Goal: Transaction & Acquisition: Purchase product/service

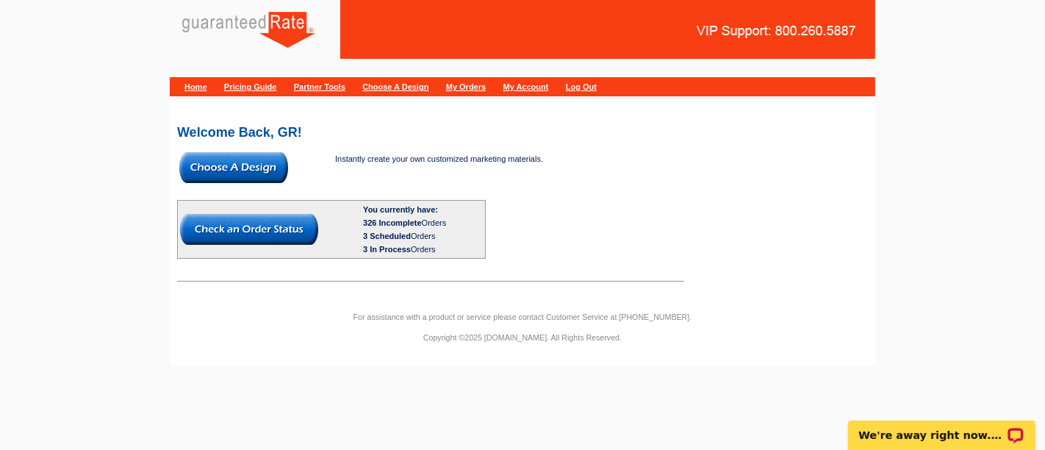
click at [257, 181] on img at bounding box center [233, 167] width 109 height 31
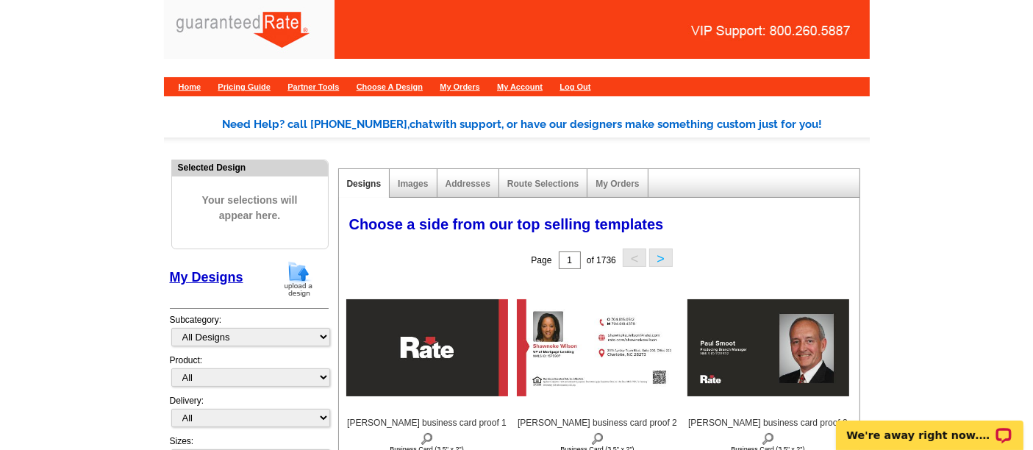
click at [305, 272] on img at bounding box center [298, 278] width 38 height 37
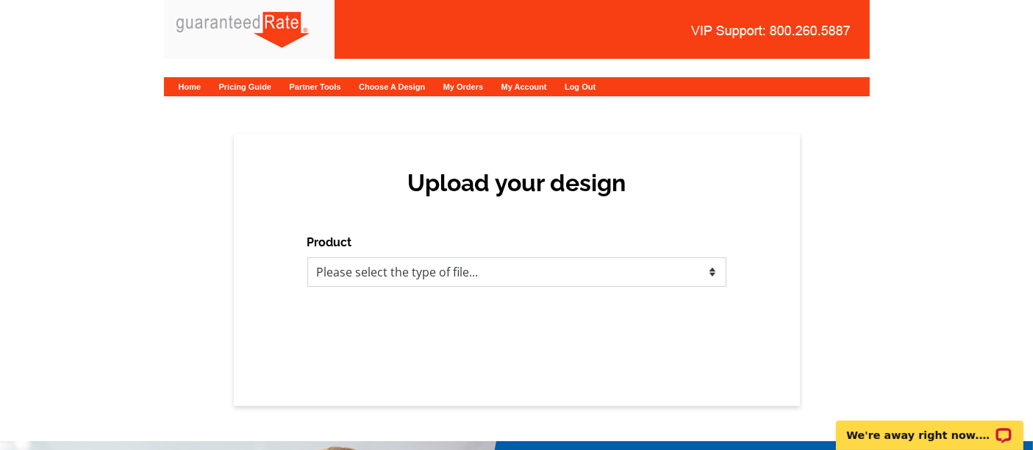
click at [470, 259] on select "Please select the type of file... Postcards Calendars Business Cards Letters an…" at bounding box center [516, 271] width 419 height 29
select select "1"
click at [307, 257] on select "Please select the type of file... Postcards Calendars Business Cards Letters an…" at bounding box center [516, 271] width 419 height 29
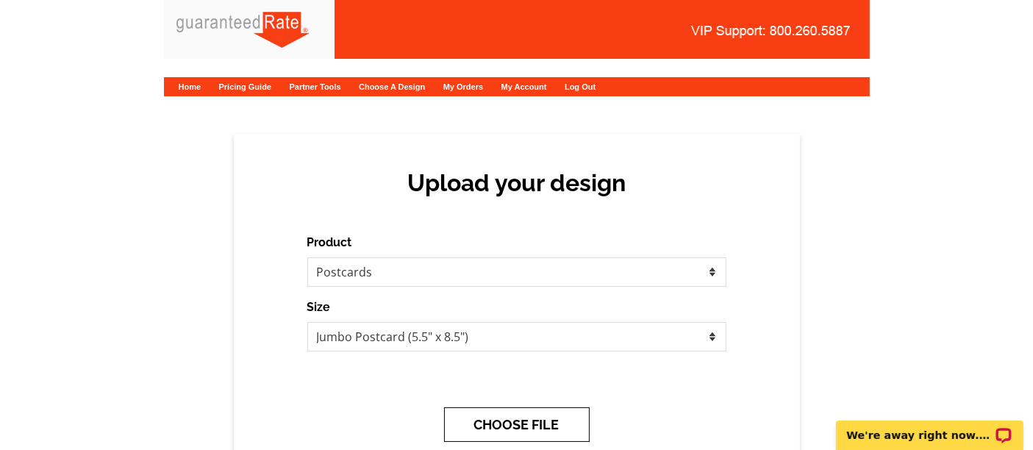
click at [525, 431] on button "CHOOSE FILE" at bounding box center [517, 424] width 146 height 35
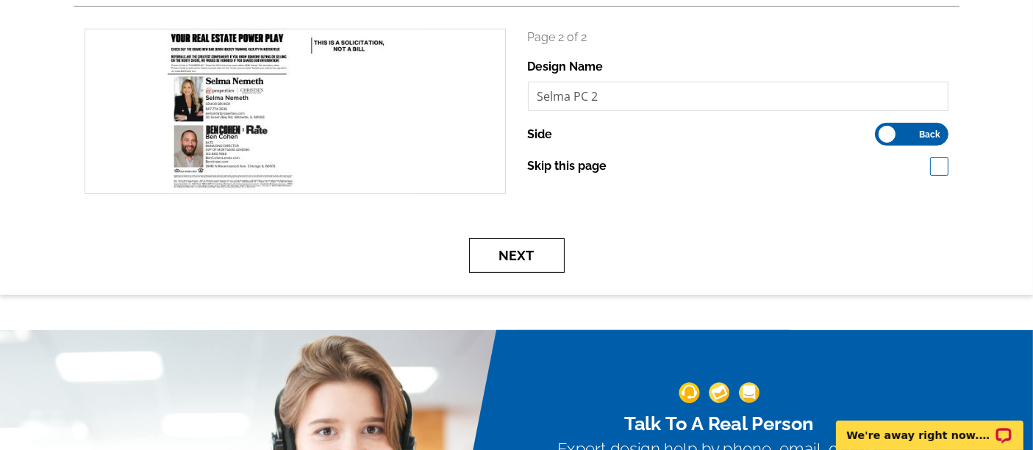
click at [526, 259] on button "Next" at bounding box center [517, 255] width 96 height 35
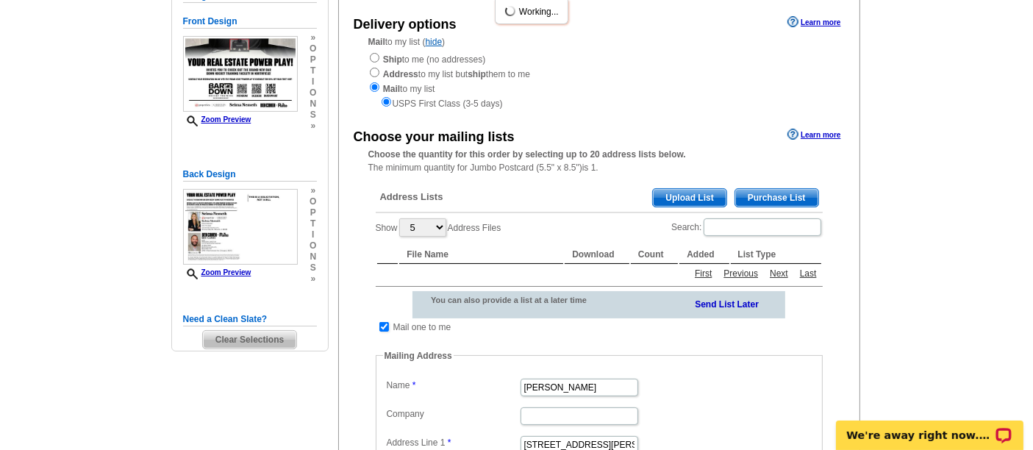
scroll to position [154, 0]
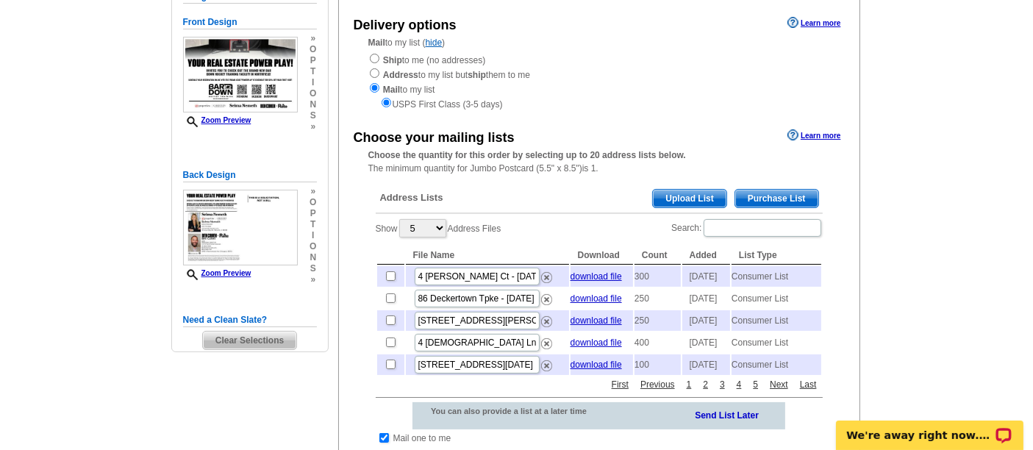
click at [792, 196] on span "Purchase List" at bounding box center [776, 199] width 83 height 18
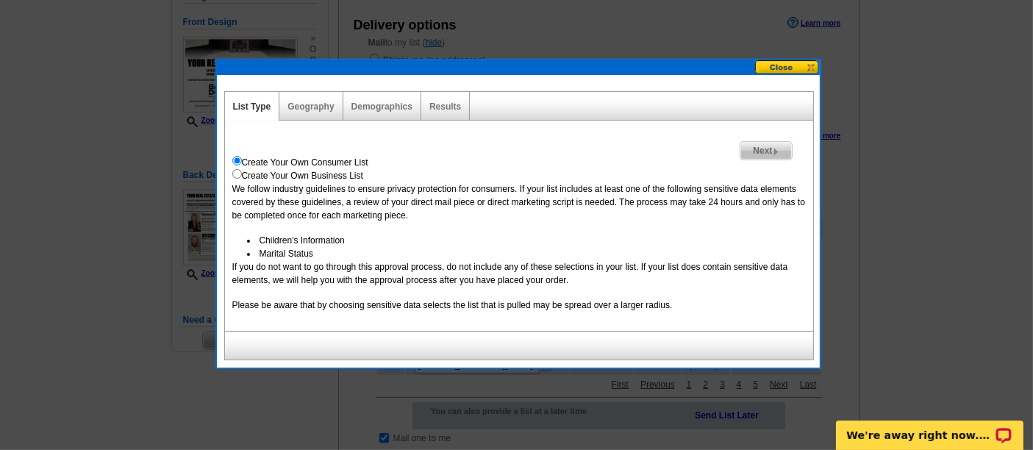
click at [768, 146] on span "Next" at bounding box center [765, 151] width 51 height 18
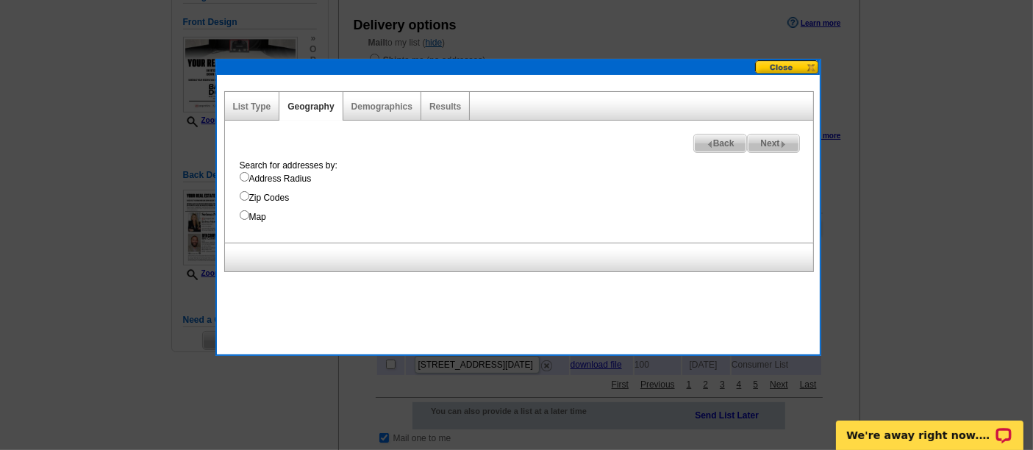
click at [791, 62] on button at bounding box center [787, 67] width 65 height 14
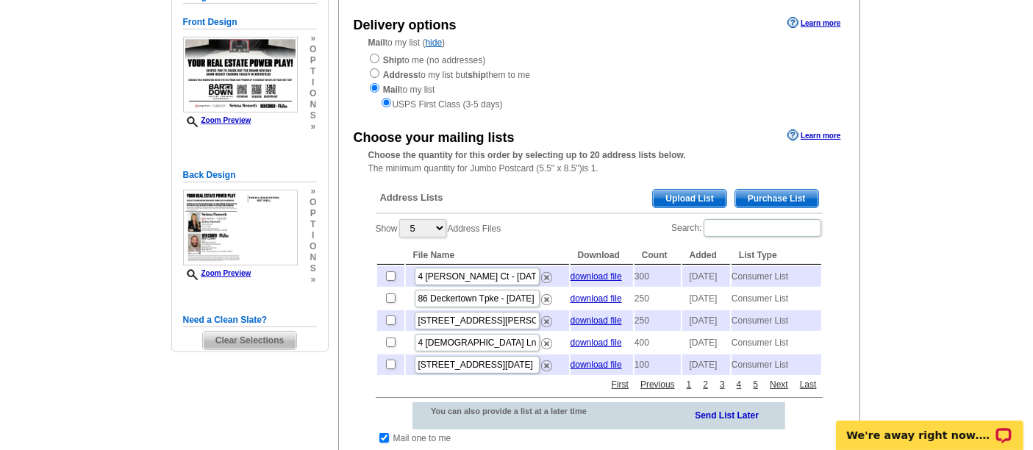
click at [701, 193] on span "Upload List" at bounding box center [689, 199] width 73 height 18
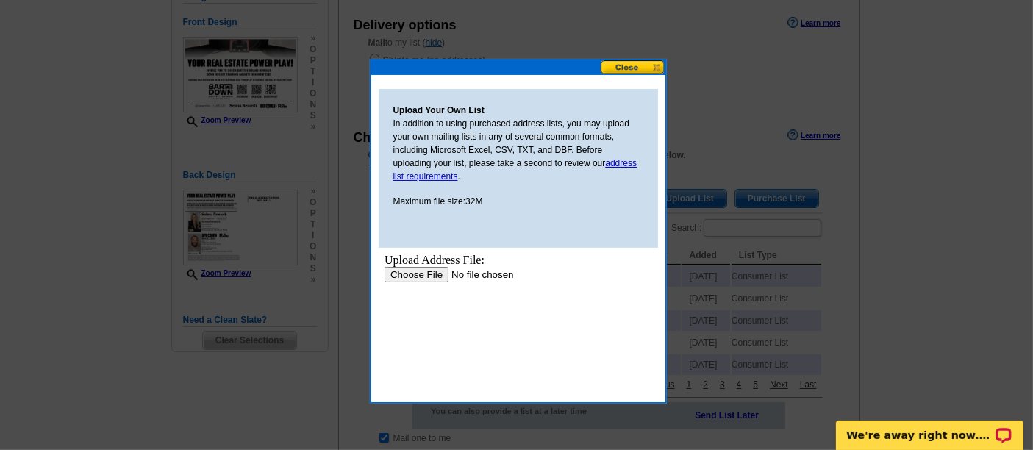
scroll to position [0, 0]
type input "C:\fakepath\HOCKEY 2025 LIST BEN SELMA MIKE.xlsx"
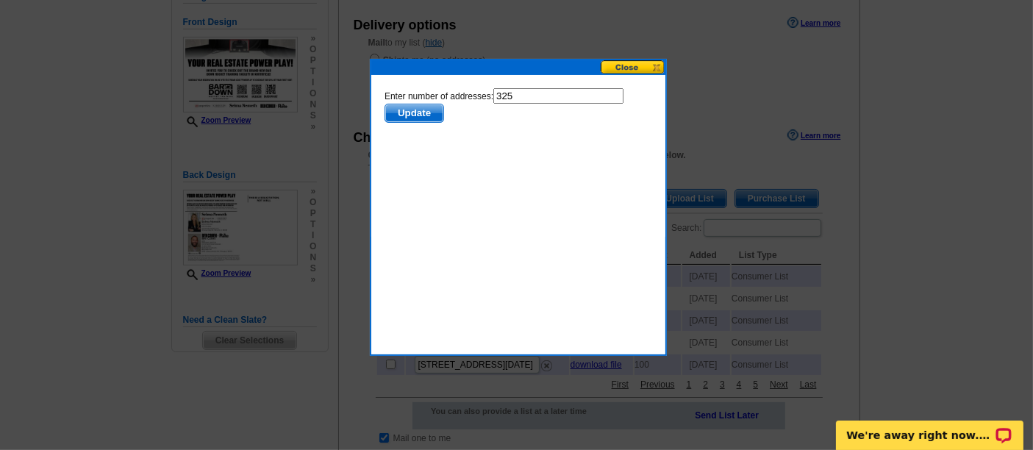
click at [415, 112] on span "Update" at bounding box center [413, 113] width 58 height 18
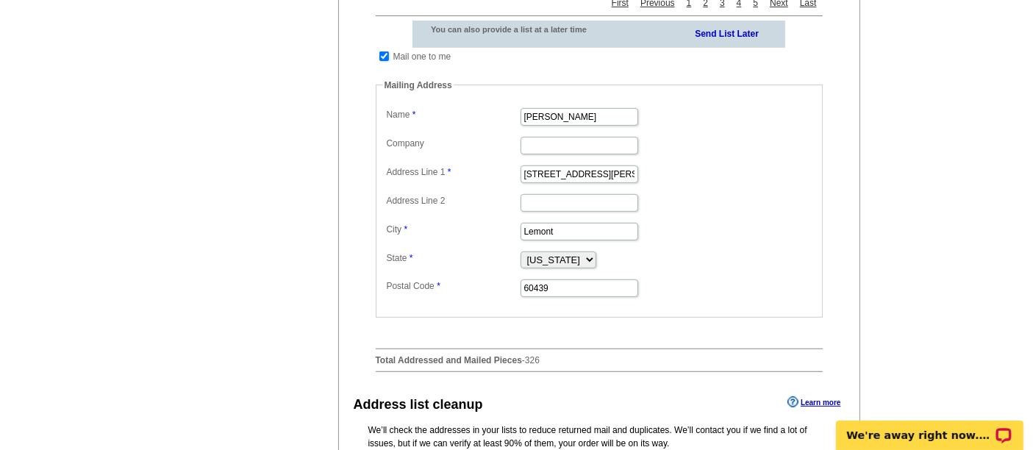
scroll to position [535, 0]
click at [384, 62] on input "checkbox" at bounding box center [384, 57] width 10 height 10
checkbox input "false"
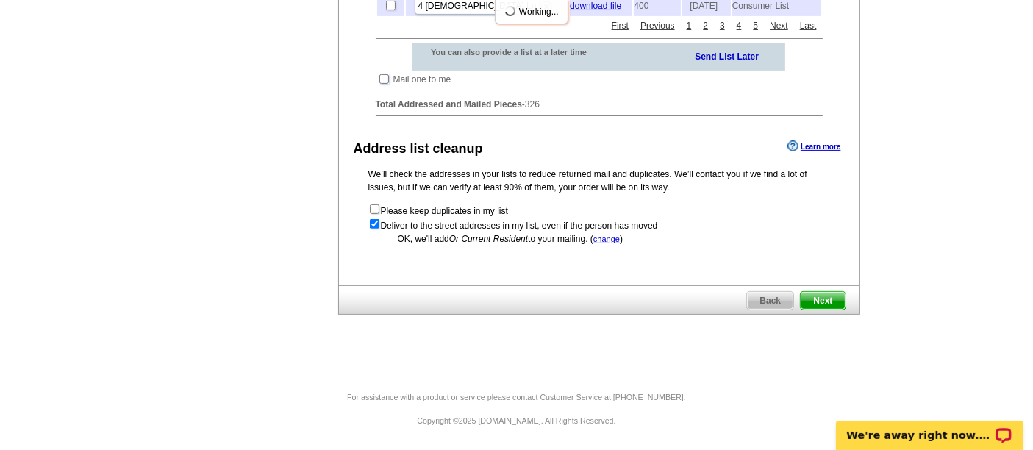
scroll to position [534, 0]
click at [830, 302] on span "Next" at bounding box center [822, 301] width 44 height 18
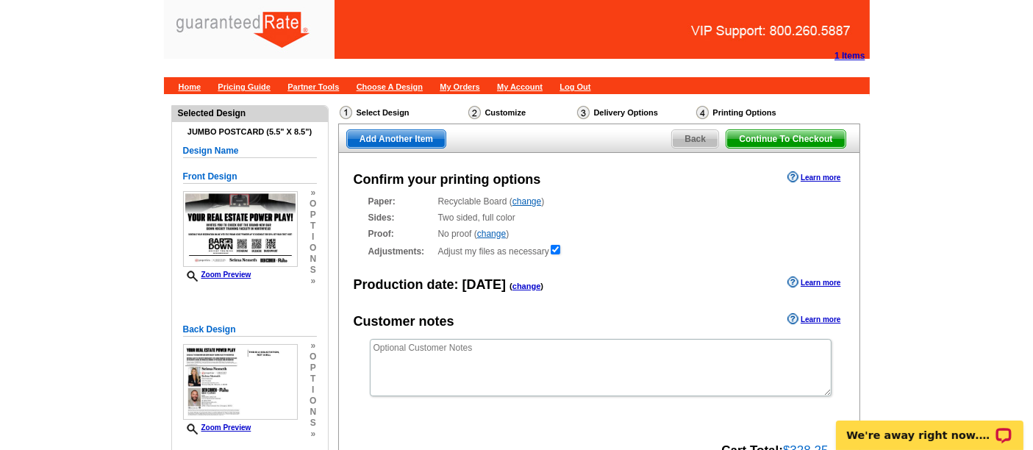
click at [595, 291] on div "Production date: Today ( change ) Learn more" at bounding box center [599, 284] width 520 height 22
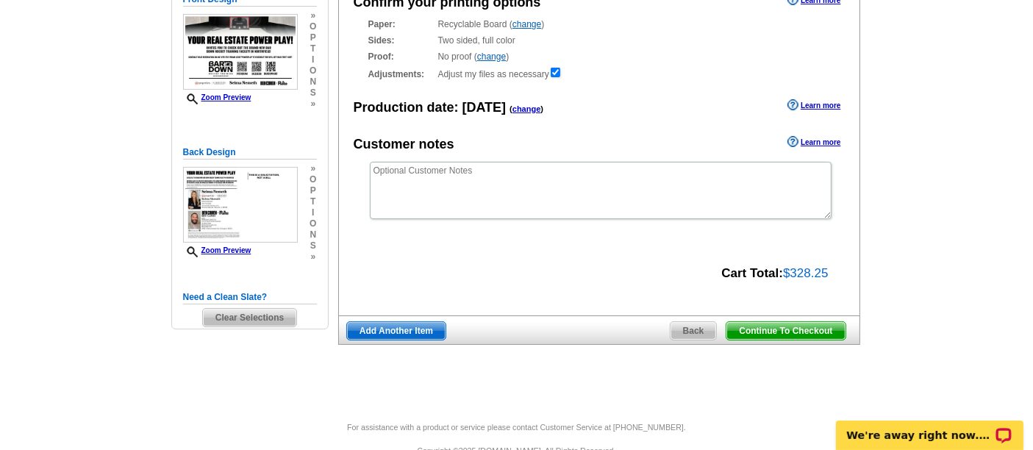
scroll to position [178, 0]
click at [771, 329] on span "Continue To Checkout" at bounding box center [785, 330] width 118 height 18
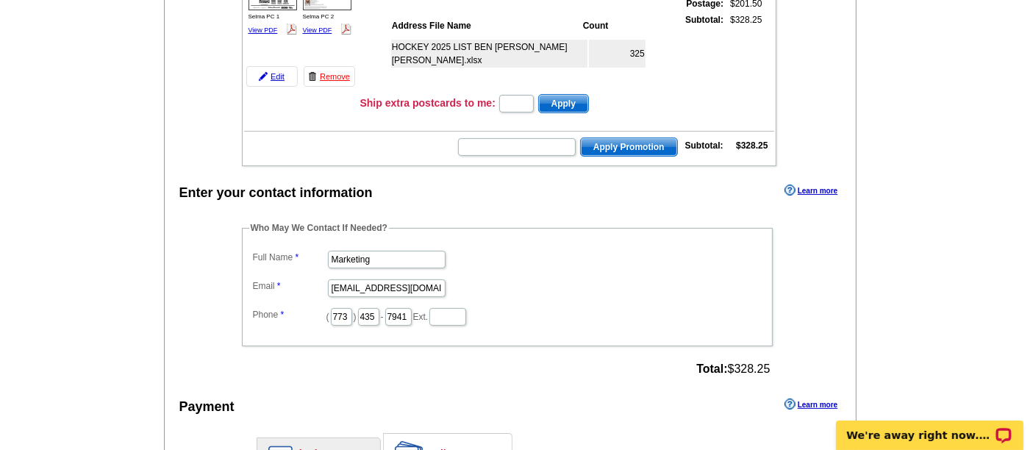
scroll to position [271, 0]
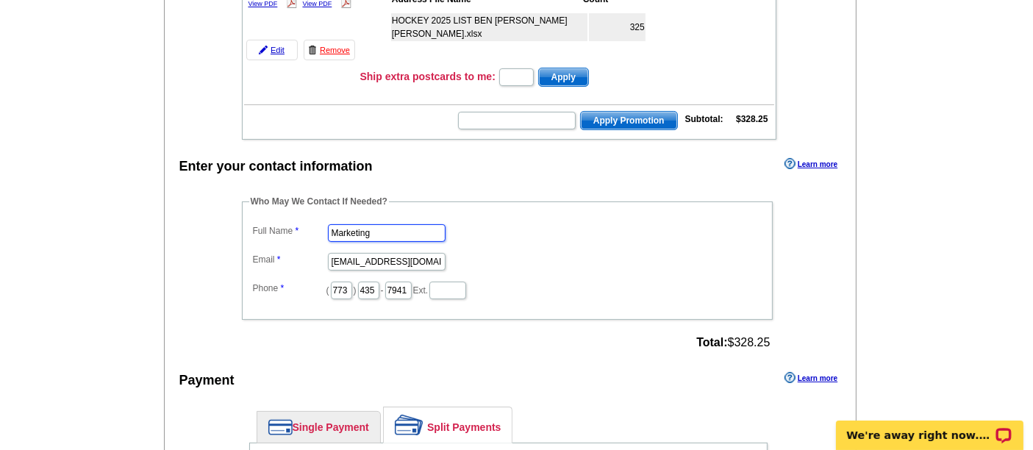
click at [381, 226] on input "Marketing" at bounding box center [387, 233] width 118 height 18
type input "Shelley Berner"
click at [384, 253] on input "marketing@guaranteedrate.com" at bounding box center [387, 262] width 118 height 18
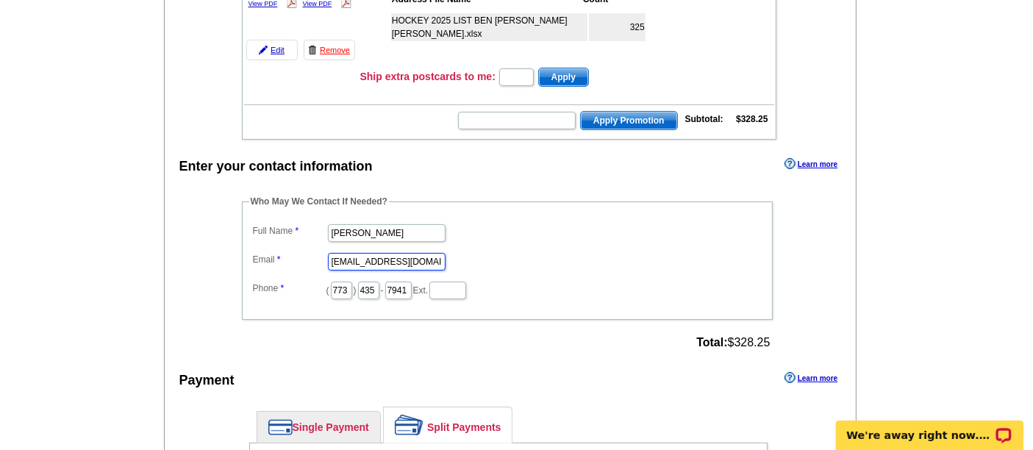
click at [384, 253] on input "marketing@guaranteedrate.com" at bounding box center [387, 262] width 118 height 18
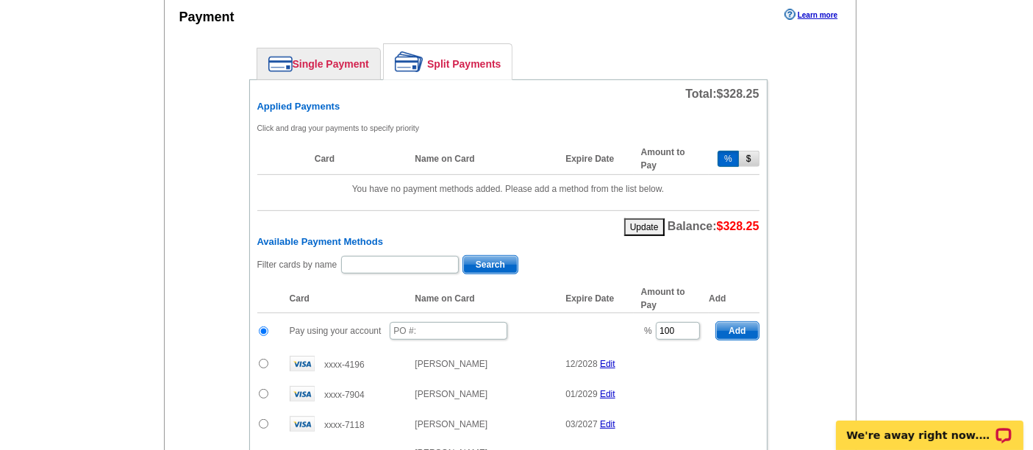
scroll to position [806, 0]
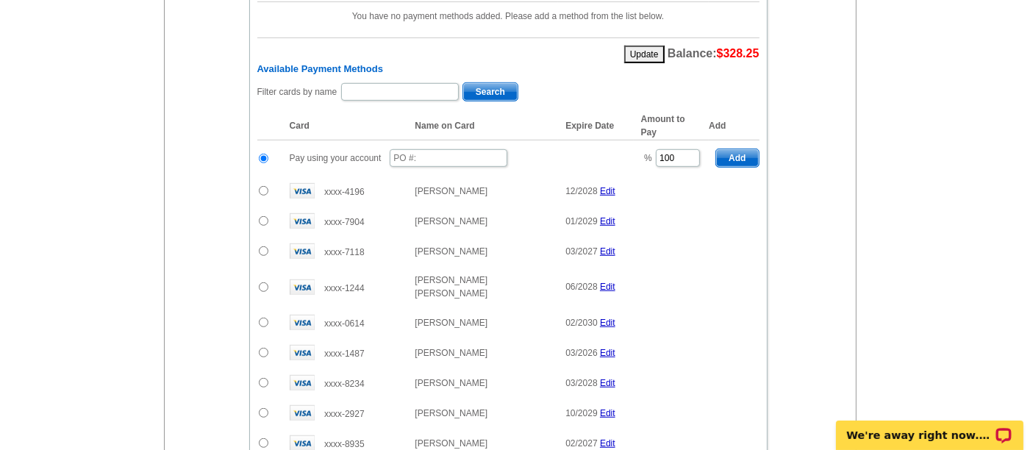
type input "[PERSON_NAME][EMAIL_ADDRESS][PERSON_NAME][DOMAIN_NAME]"
click at [447, 149] on input "text" at bounding box center [449, 158] width 118 height 18
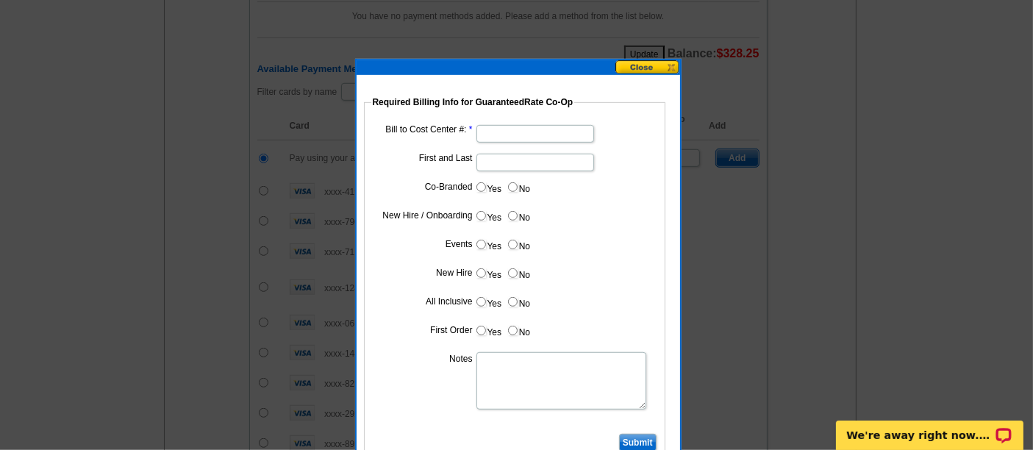
type input "09052025_455_sb"
click at [517, 133] on input "Bill to Cost Center #:" at bounding box center [535, 134] width 118 height 18
paste input "1243"
click at [540, 171] on dd at bounding box center [514, 161] width 287 height 23
click at [523, 133] on input "1243" at bounding box center [535, 134] width 118 height 18
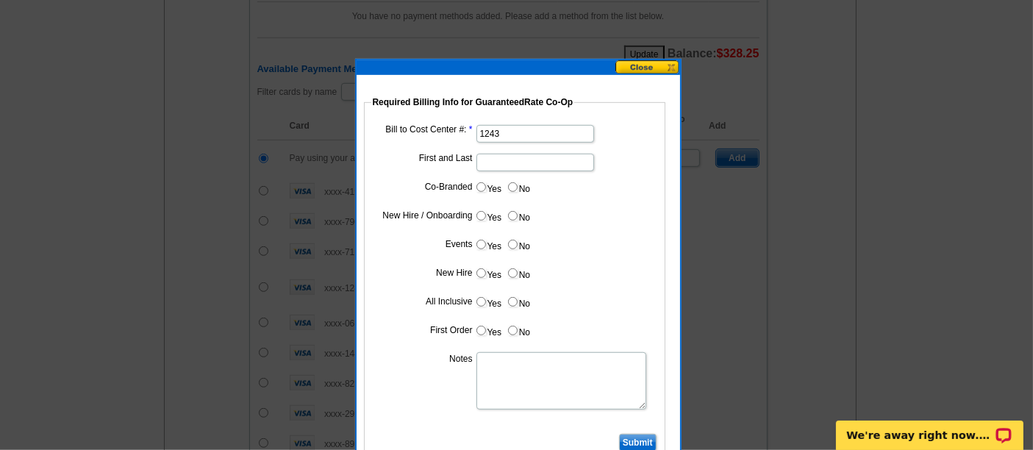
type input "1243"
click at [527, 154] on input "First and Last" at bounding box center [535, 163] width 118 height 18
type input "Ben Cohen"
click at [484, 184] on input "Yes" at bounding box center [481, 187] width 10 height 10
radio input "true"
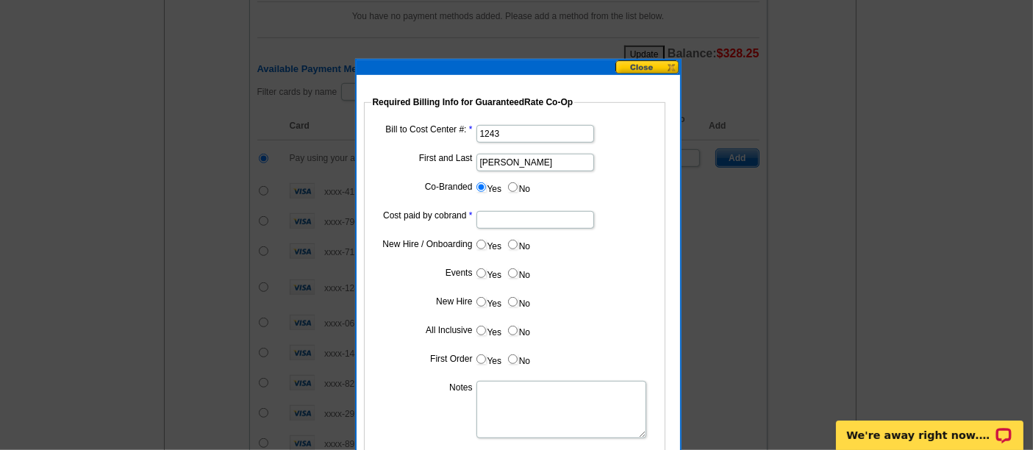
click at [514, 215] on input "Cost paid by cobrand" at bounding box center [535, 220] width 118 height 18
type input "50"
click at [522, 242] on label "No" at bounding box center [518, 244] width 24 height 17
click at [517, 242] on input "No" at bounding box center [513, 245] width 10 height 10
radio input "true"
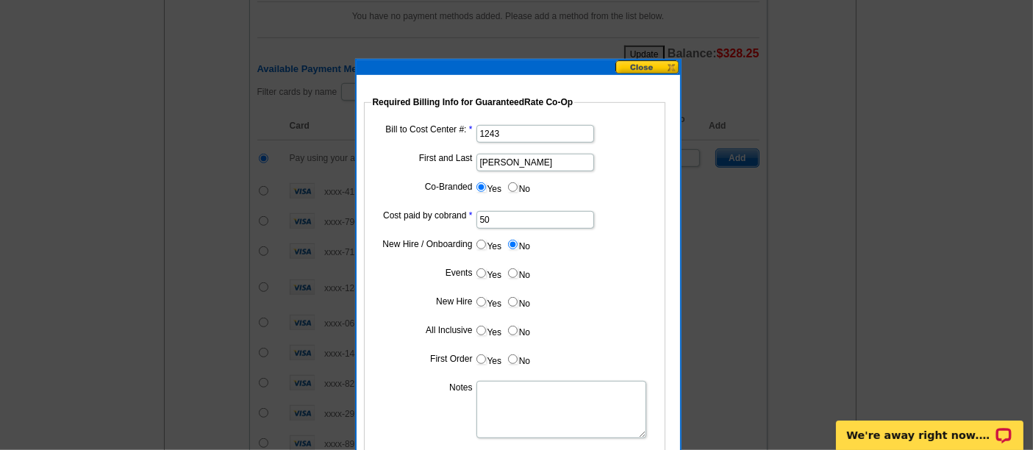
click at [519, 270] on label "No" at bounding box center [518, 273] width 24 height 17
click at [517, 270] on input "No" at bounding box center [513, 273] width 10 height 10
radio input "true"
click at [513, 293] on label "No" at bounding box center [518, 301] width 24 height 17
click at [513, 297] on input "No" at bounding box center [513, 302] width 10 height 10
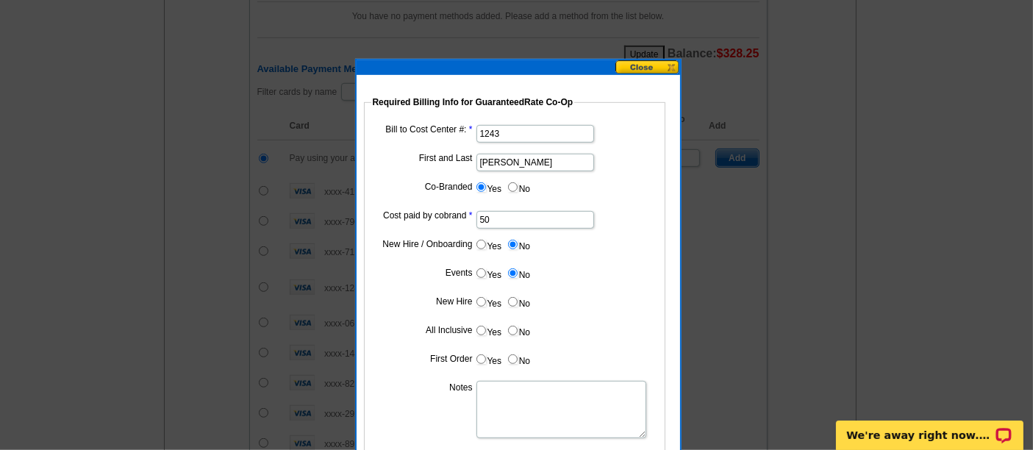
radio input "true"
click at [514, 334] on label "No" at bounding box center [518, 330] width 24 height 17
click at [514, 334] on input "No" at bounding box center [513, 331] width 10 height 10
radio input "true"
click at [508, 357] on input "No" at bounding box center [513, 359] width 10 height 10
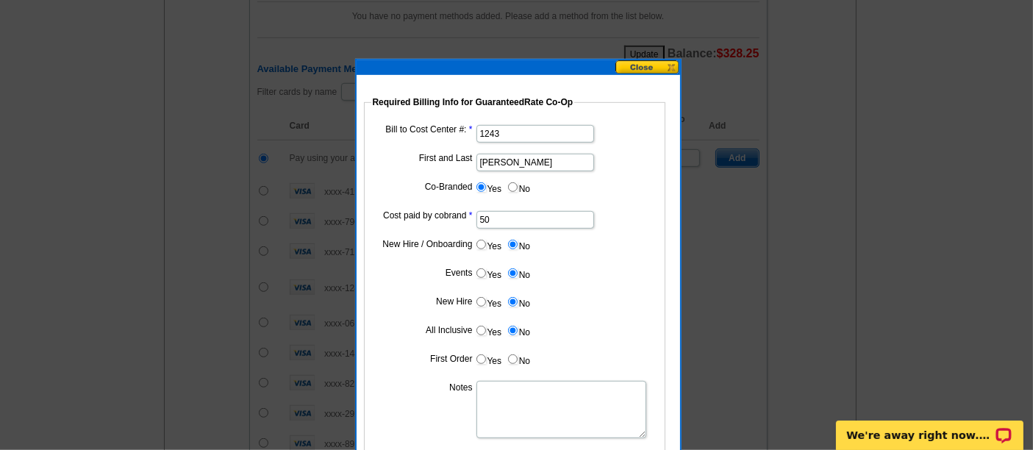
radio input "true"
click at [515, 422] on textarea "Notes" at bounding box center [561, 409] width 170 height 57
paste textarea "1243"
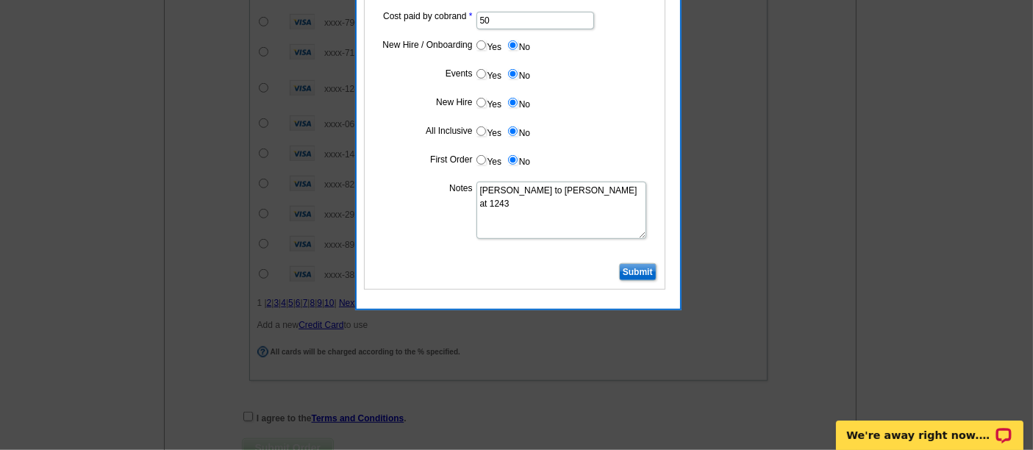
scroll to position [1008, 0]
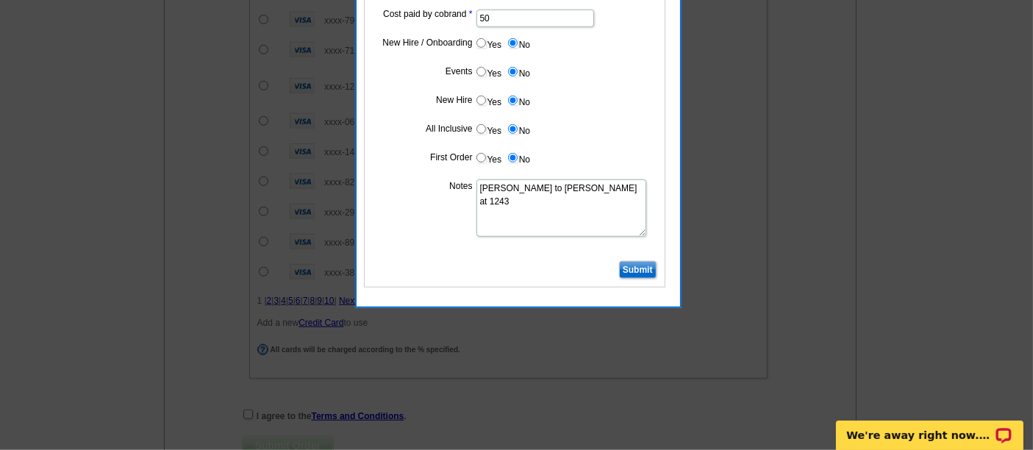
type textarea "Bill to Ben Cohen at 1243"
click at [625, 268] on input "Submit" at bounding box center [637, 270] width 37 height 18
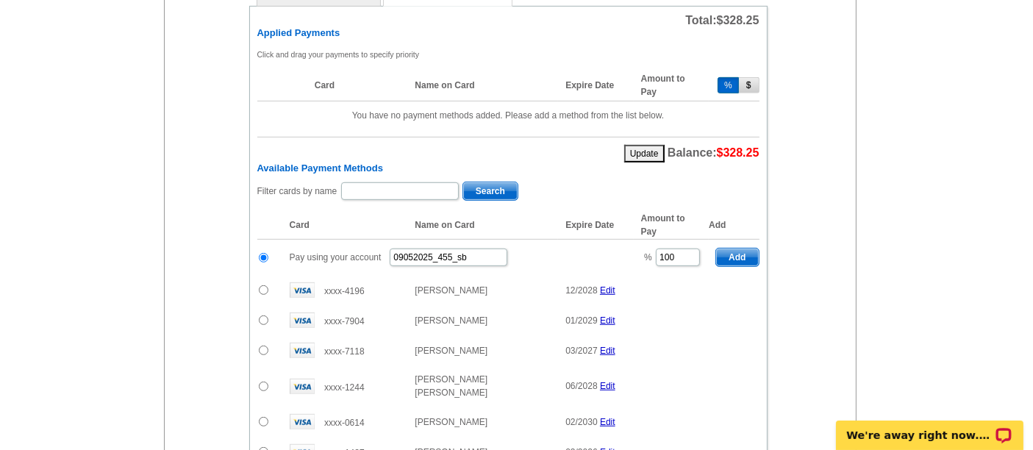
scroll to position [709, 0]
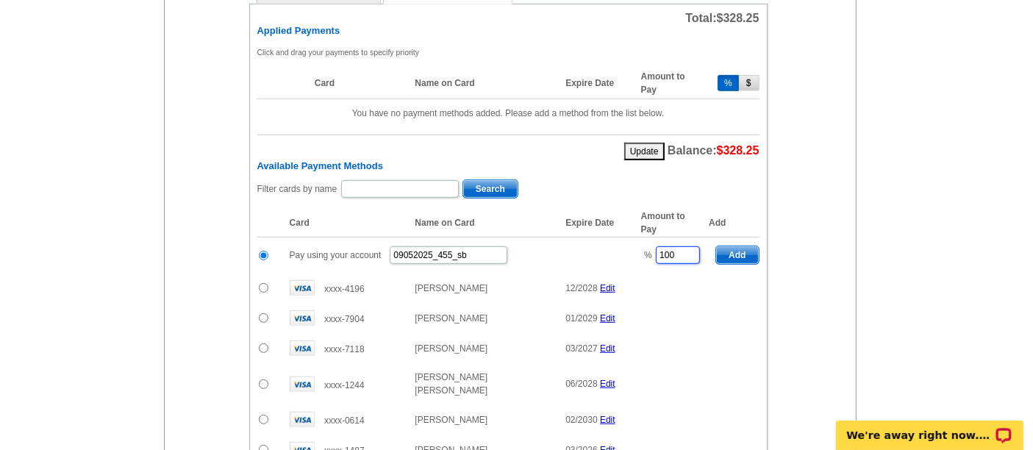
drag, startPoint x: 684, startPoint y: 237, endPoint x: 604, endPoint y: 228, distance: 80.7
click at [604, 237] on tr "Pay using your account 09052025_455_sb % 100 Add" at bounding box center [508, 255] width 502 height 36
drag, startPoint x: 742, startPoint y: 237, endPoint x: 434, endPoint y: 160, distance: 318.2
click at [742, 246] on span "Add" at bounding box center [737, 255] width 42 height 18
type input "100"
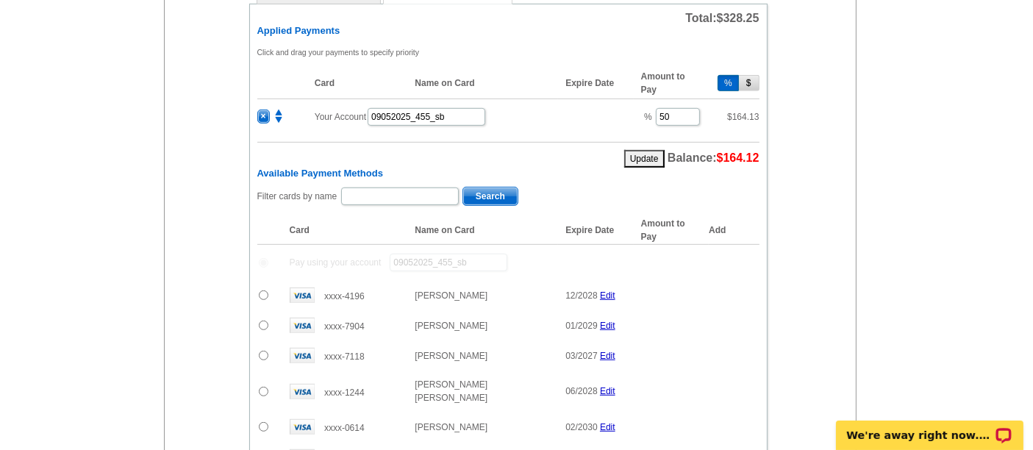
radio input "false"
click at [379, 187] on input "text" at bounding box center [400, 196] width 118 height 18
type input "Selma"
click at [465, 187] on span "Search" at bounding box center [490, 196] width 54 height 18
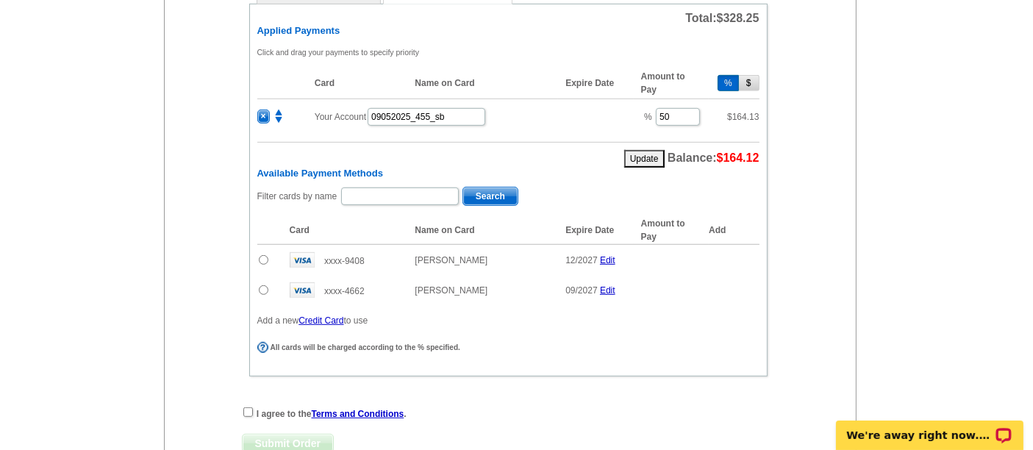
click at [261, 255] on input "radio" at bounding box center [264, 260] width 10 height 10
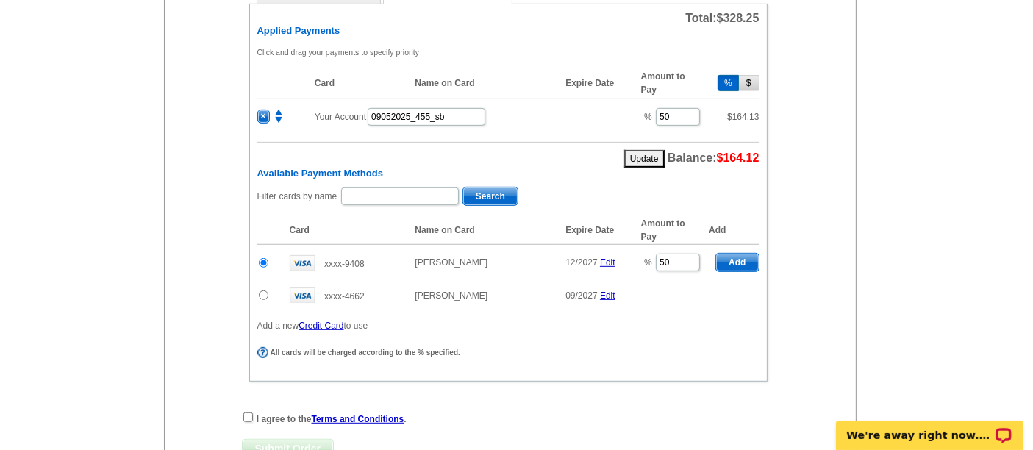
click at [743, 254] on span "Add" at bounding box center [737, 263] width 42 height 18
radio input "false"
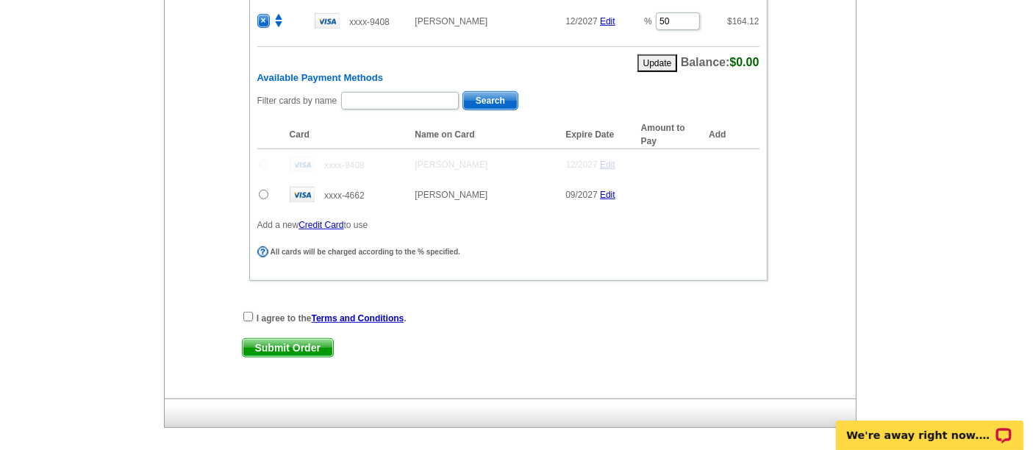
scroll to position [836, 0]
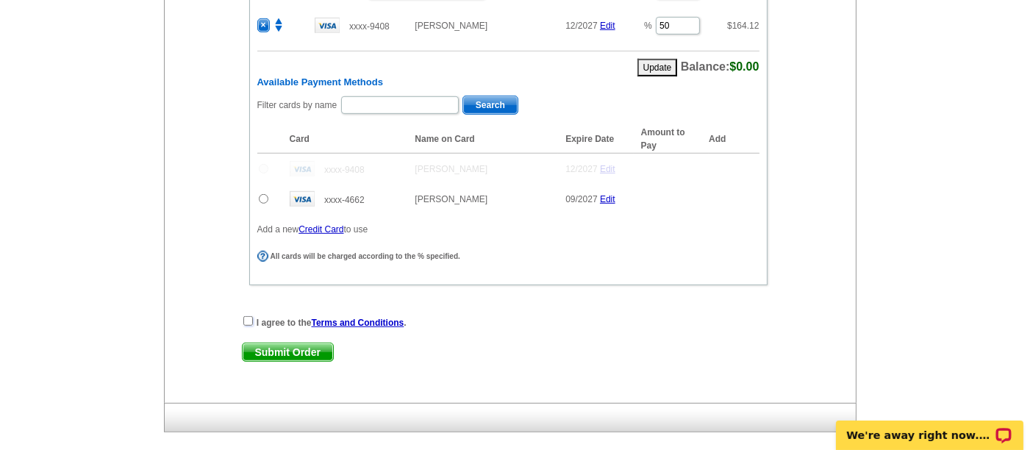
click at [246, 316] on input "checkbox" at bounding box center [248, 321] width 10 height 10
checkbox input "true"
click at [288, 343] on span "Submit Order" at bounding box center [288, 352] width 90 height 18
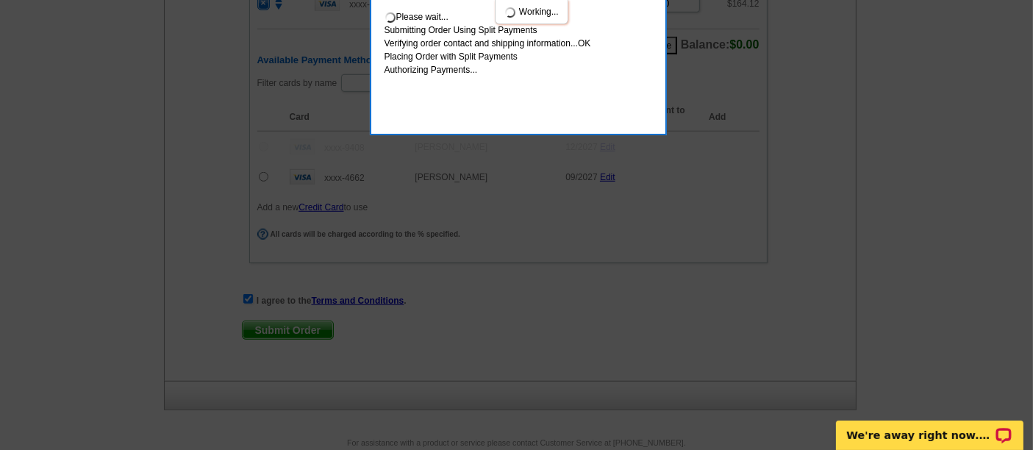
scroll to position [934, 0]
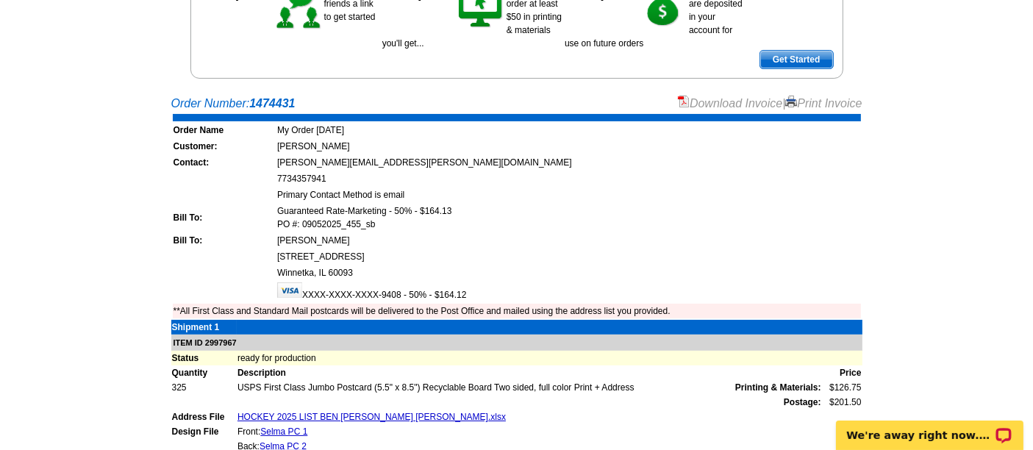
scroll to position [221, 0]
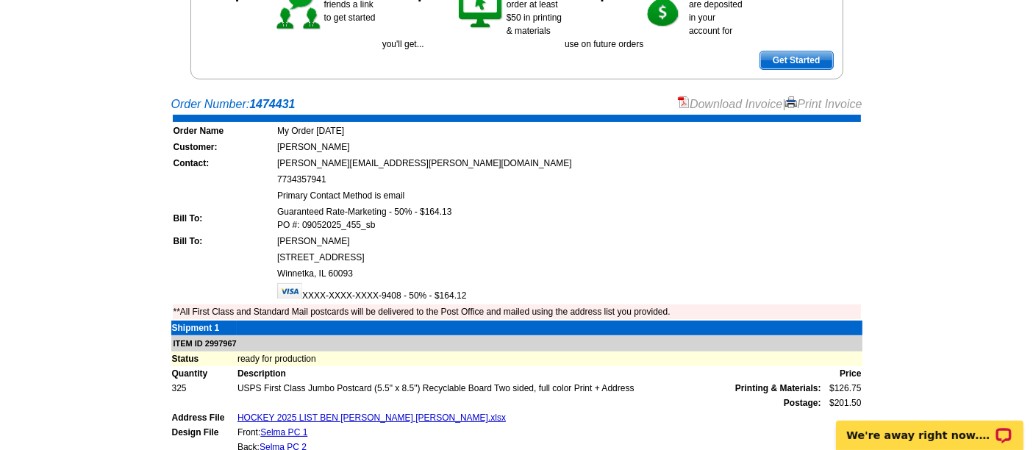
click at [709, 99] on link "Download Invoice" at bounding box center [730, 104] width 104 height 12
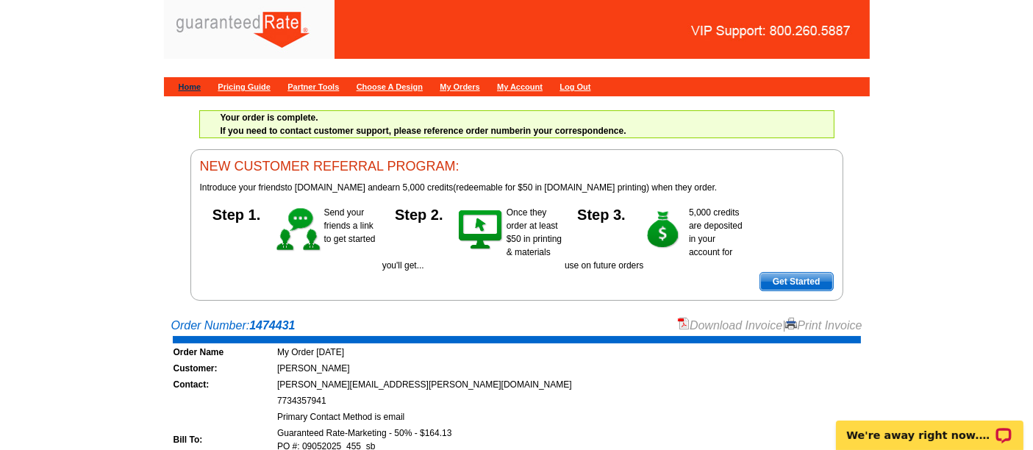
click at [185, 87] on link "Home" at bounding box center [190, 86] width 23 height 9
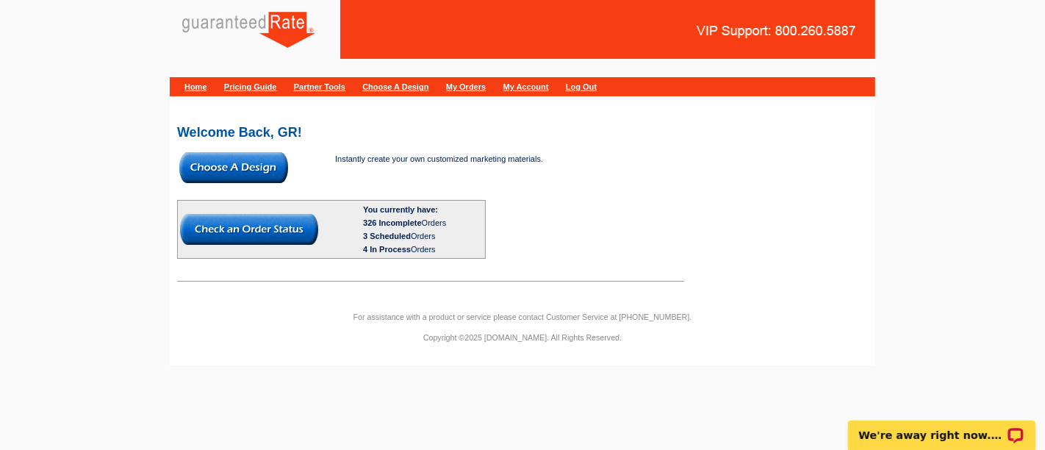
click at [253, 165] on img at bounding box center [233, 167] width 109 height 31
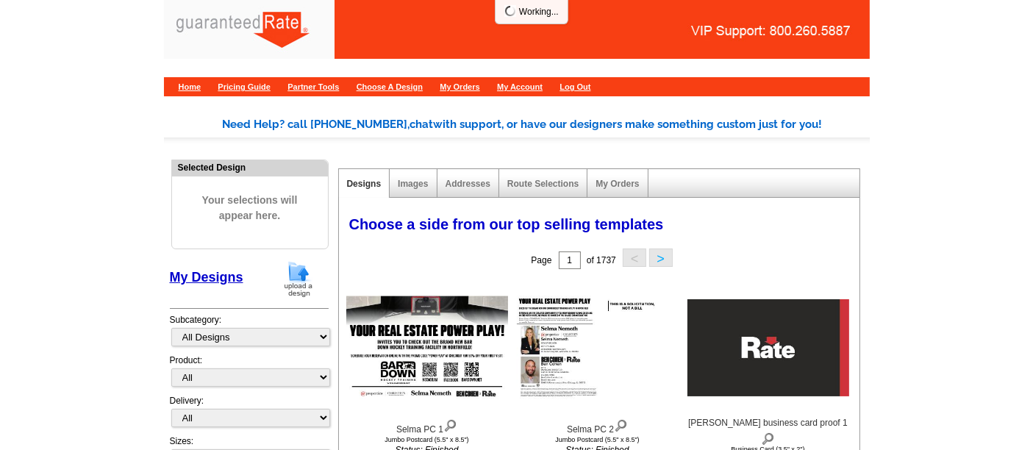
click at [295, 286] on img at bounding box center [298, 278] width 38 height 37
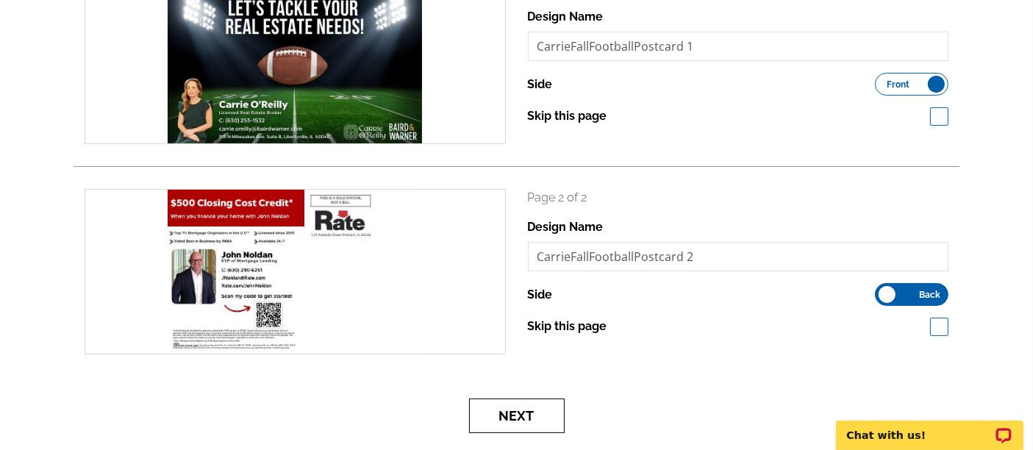
click at [506, 417] on button "Next" at bounding box center [517, 415] width 96 height 35
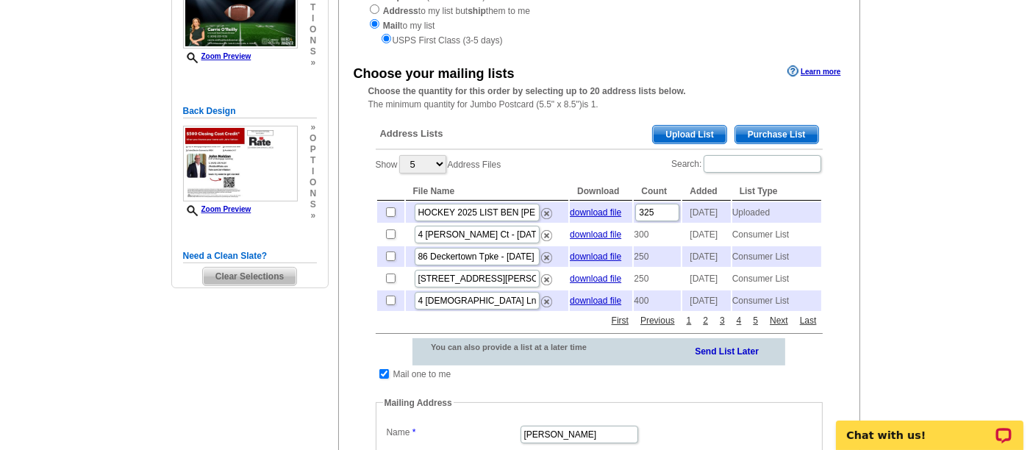
scroll to position [218, 0]
click at [781, 170] on label "Search:" at bounding box center [746, 164] width 151 height 21
click at [781, 170] on input "Search:" at bounding box center [762, 164] width 118 height 18
type input "Pointe"
click at [389, 261] on input "checkbox" at bounding box center [391, 256] width 10 height 10
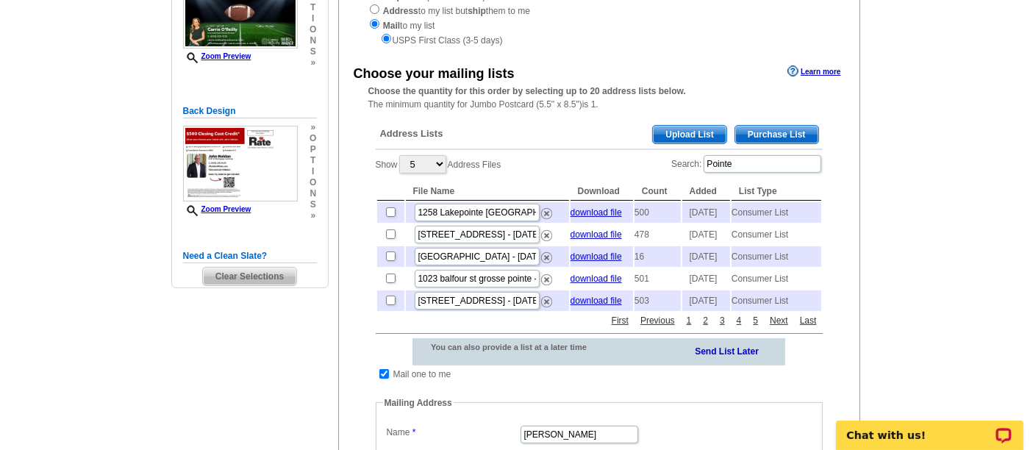
checkbox input "true"
click at [743, 162] on input "Pointe" at bounding box center [762, 164] width 118 height 18
paste input "Country Club Drive"
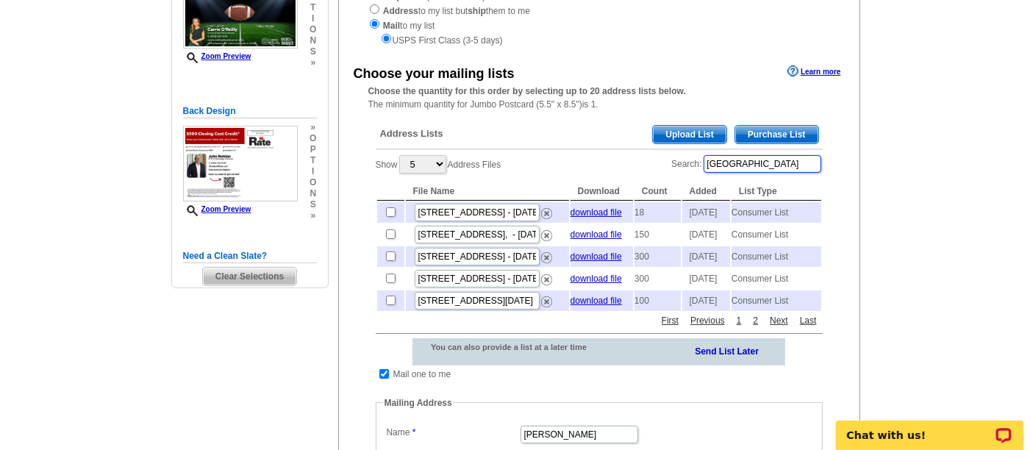
type input "Country Club Drive"
click at [386, 211] on input "checkbox" at bounding box center [391, 212] width 10 height 10
checkbox input "true"
click at [787, 165] on input "[GEOGRAPHIC_DATA]" at bounding box center [762, 164] width 118 height 18
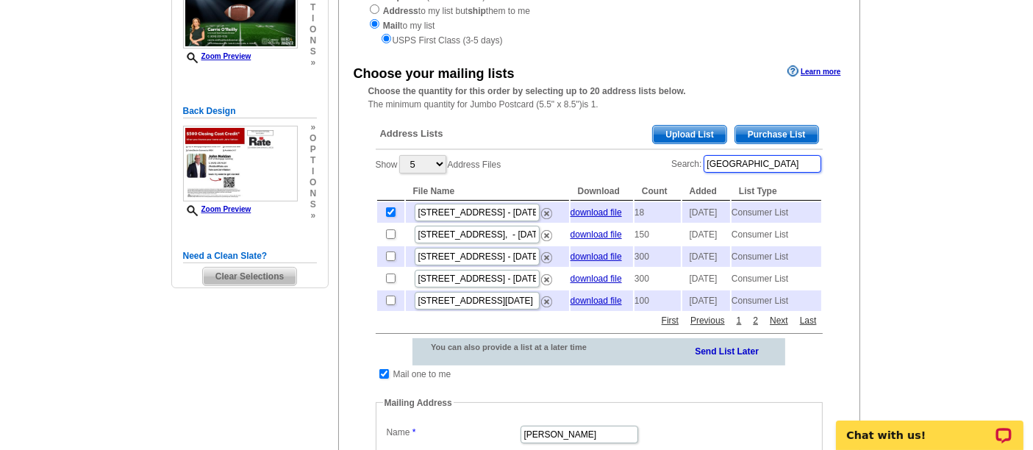
click at [787, 165] on input "[GEOGRAPHIC_DATA]" at bounding box center [762, 164] width 118 height 18
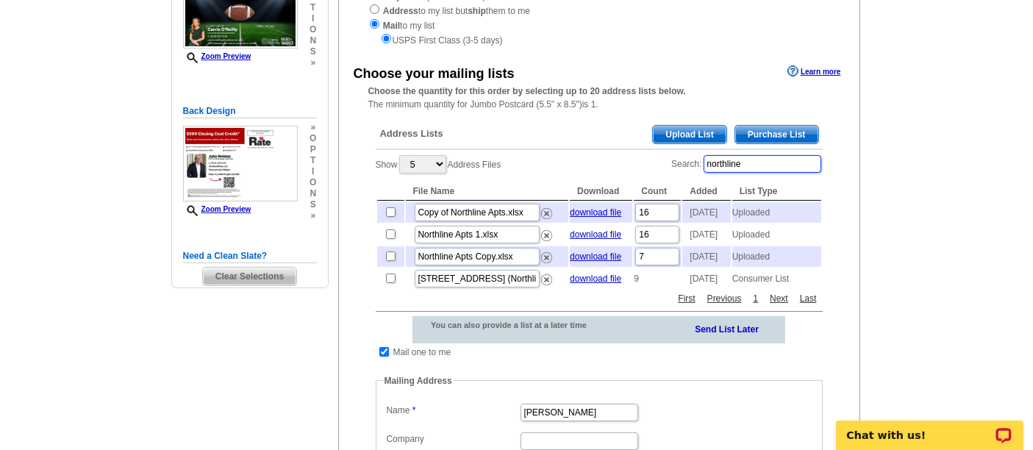
type input "northline"
click at [390, 208] on input "checkbox" at bounding box center [391, 212] width 10 height 10
checkbox input "true"
click at [743, 161] on input "northline" at bounding box center [762, 164] width 118 height 18
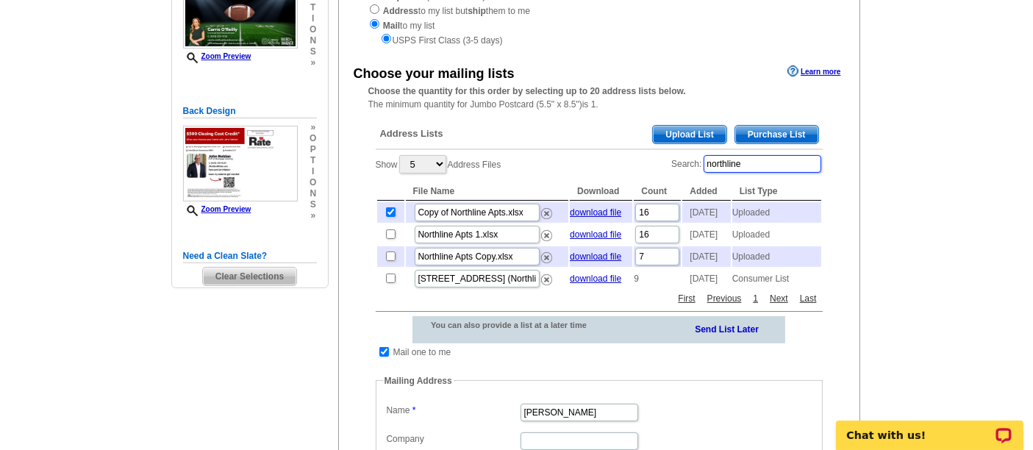
click at [743, 161] on input "northline" at bounding box center [762, 164] width 118 height 18
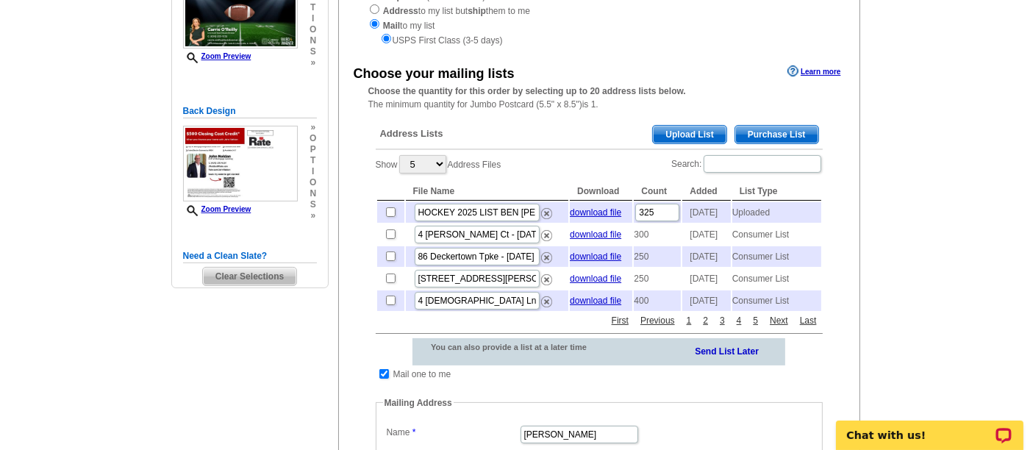
click at [681, 121] on div "Address Lists Purchase List Upload List" at bounding box center [599, 135] width 447 height 29
click at [686, 128] on span "Upload List" at bounding box center [689, 135] width 73 height 18
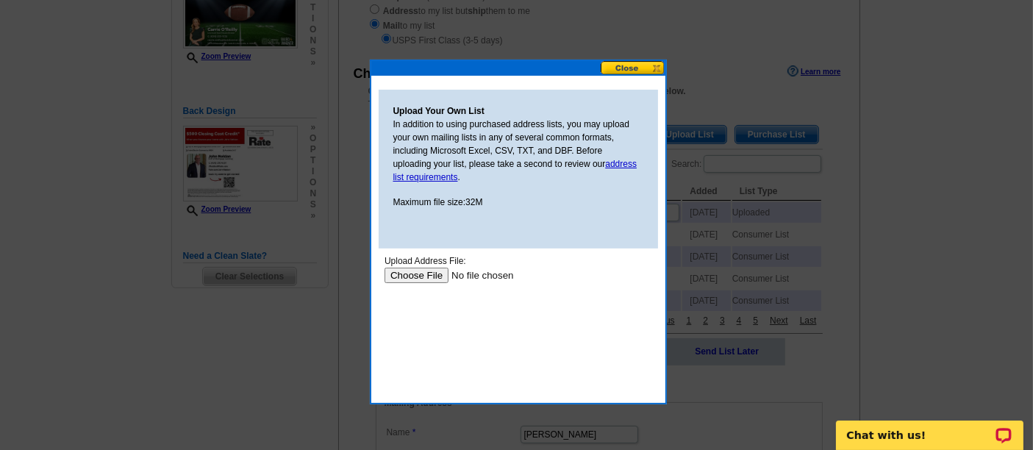
scroll to position [0, 0]
click at [424, 274] on input "file" at bounding box center [477, 274] width 186 height 15
type input "C:\fakepath\master fsbo august 2025.xlsx"
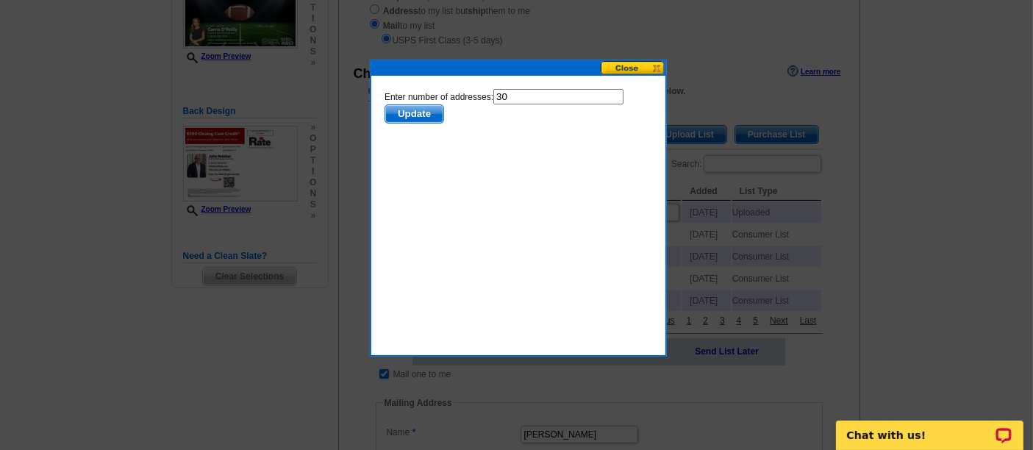
click at [517, 96] on input "30" at bounding box center [557, 95] width 130 height 15
type input "29"
click at [404, 106] on span "Update" at bounding box center [413, 113] width 58 height 18
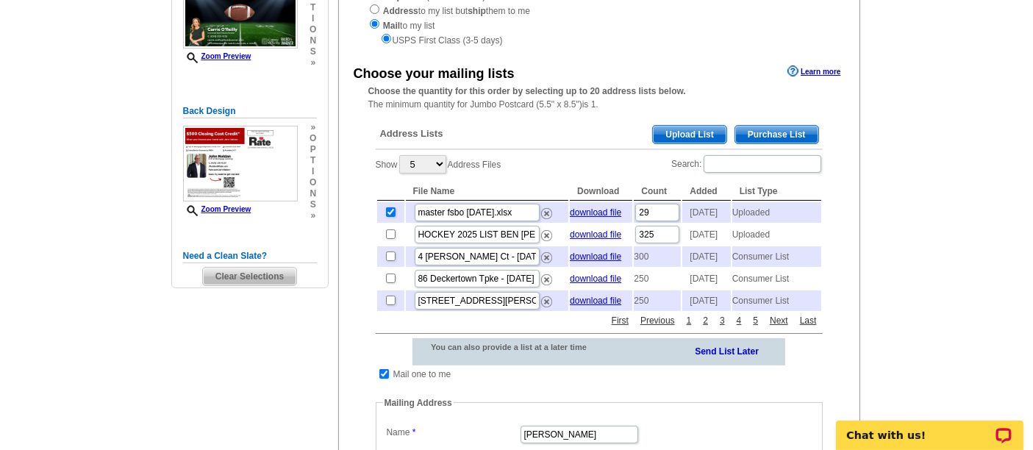
click at [670, 132] on span "Upload List" at bounding box center [689, 135] width 73 height 18
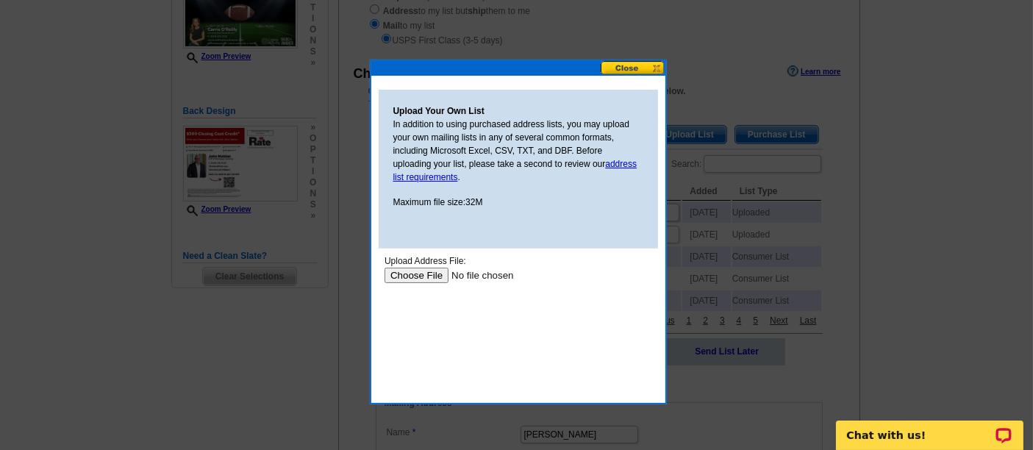
click at [419, 275] on input "file" at bounding box center [477, 274] width 186 height 15
type input "C:\fakepath\pre foreclosure (2).xlsx"
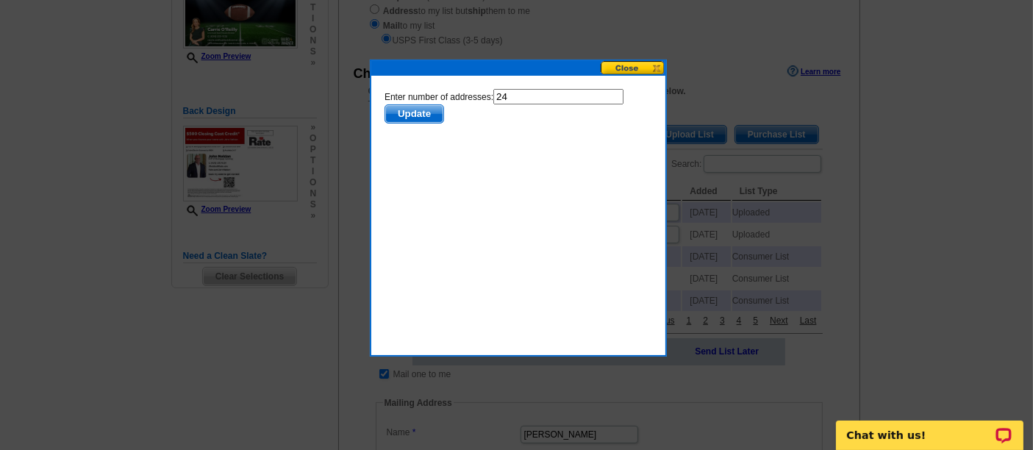
click at [421, 112] on span "Update" at bounding box center [413, 113] width 58 height 18
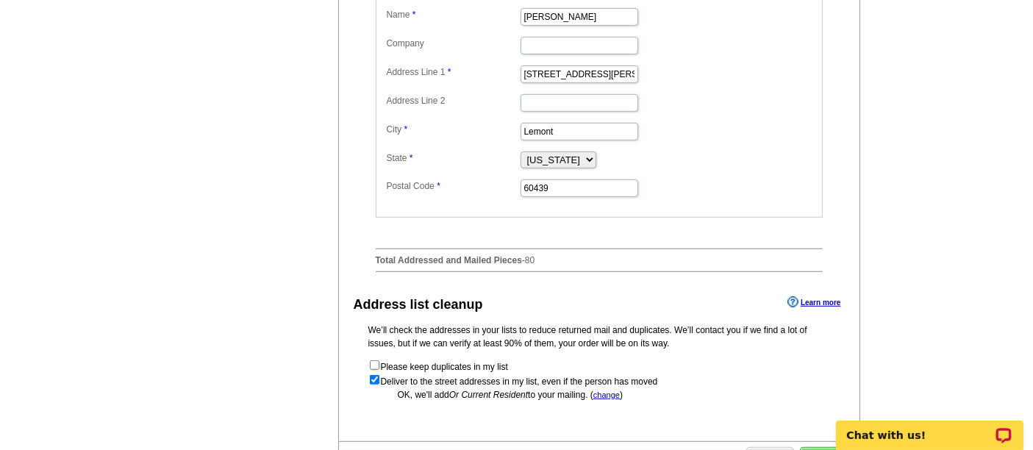
scroll to position [635, 0]
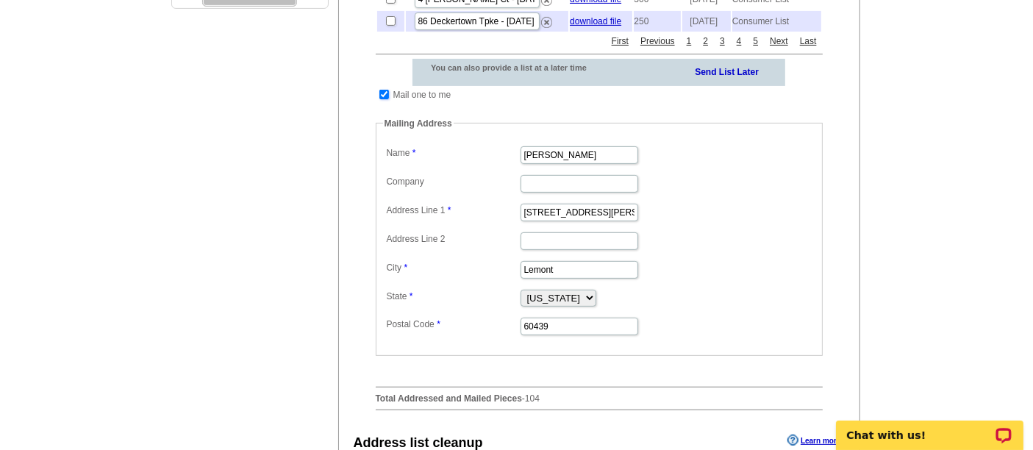
click at [383, 99] on input "checkbox" at bounding box center [384, 95] width 10 height 10
checkbox input "false"
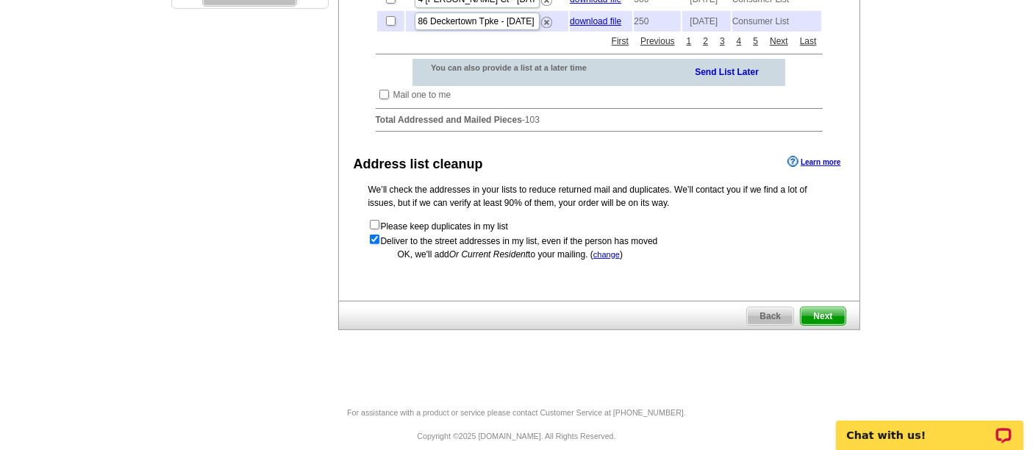
click at [825, 325] on span "Next" at bounding box center [822, 316] width 44 height 18
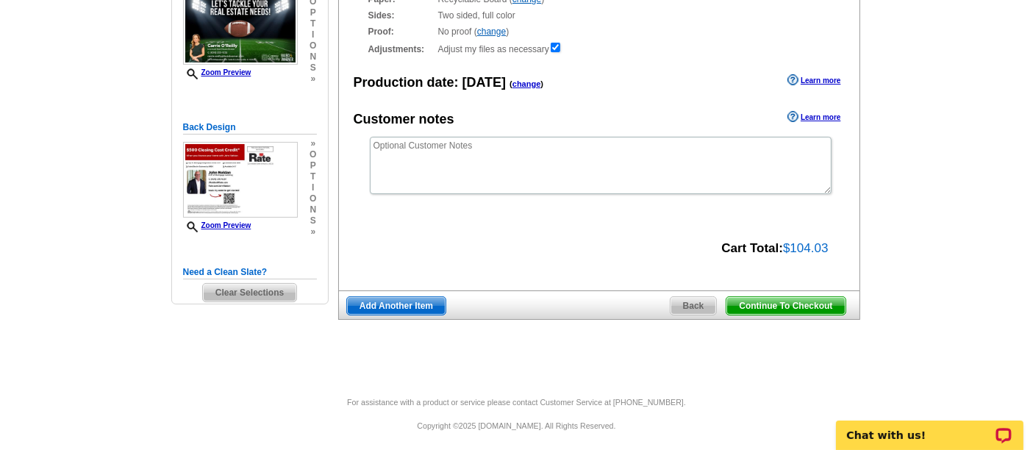
click at [823, 305] on span "Continue To Checkout" at bounding box center [785, 306] width 118 height 18
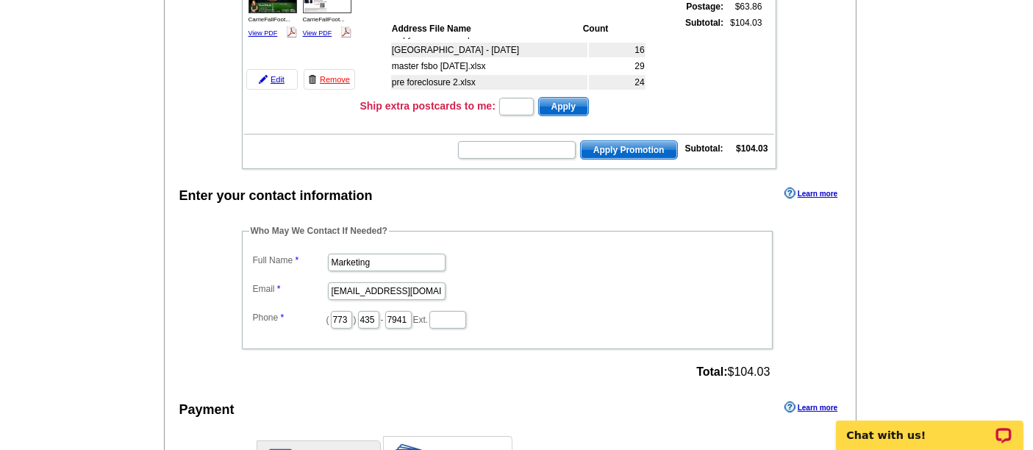
scroll to position [237, 0]
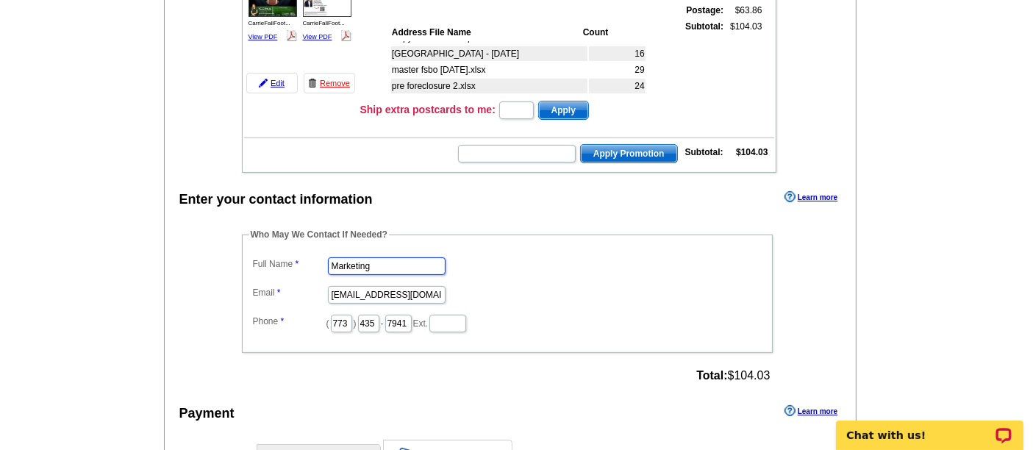
click at [352, 264] on input "Marketing" at bounding box center [387, 266] width 118 height 18
type input "[PERSON_NAME]"
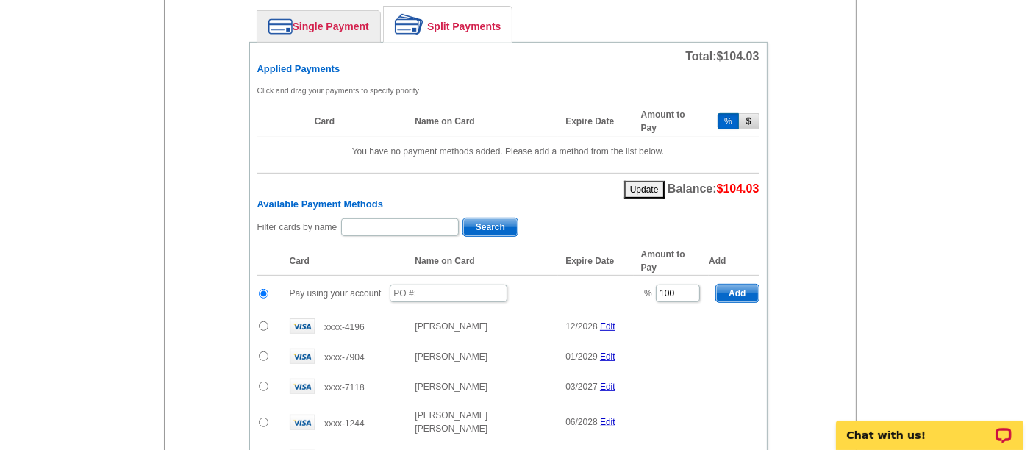
scroll to position [673, 0]
type input "[PERSON_NAME][EMAIL_ADDRESS][PERSON_NAME][DOMAIN_NAME]"
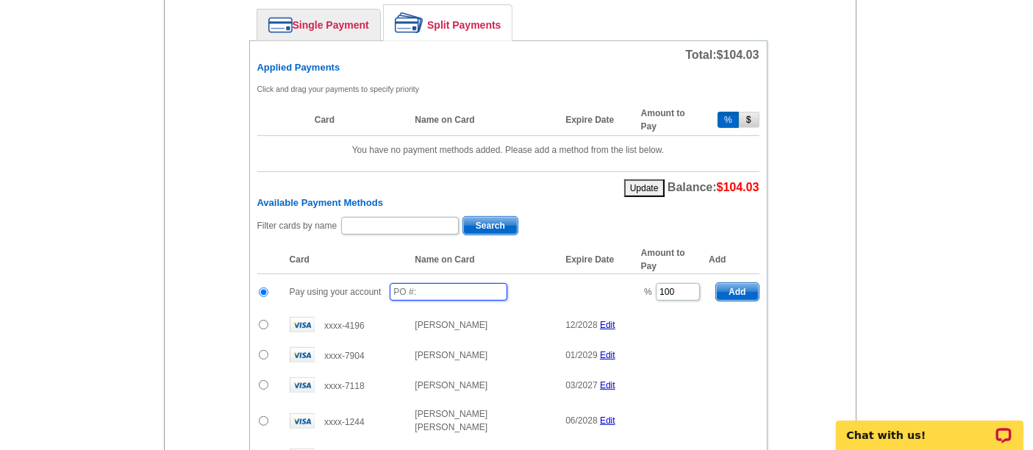
click at [418, 283] on input "text" at bounding box center [449, 292] width 118 height 18
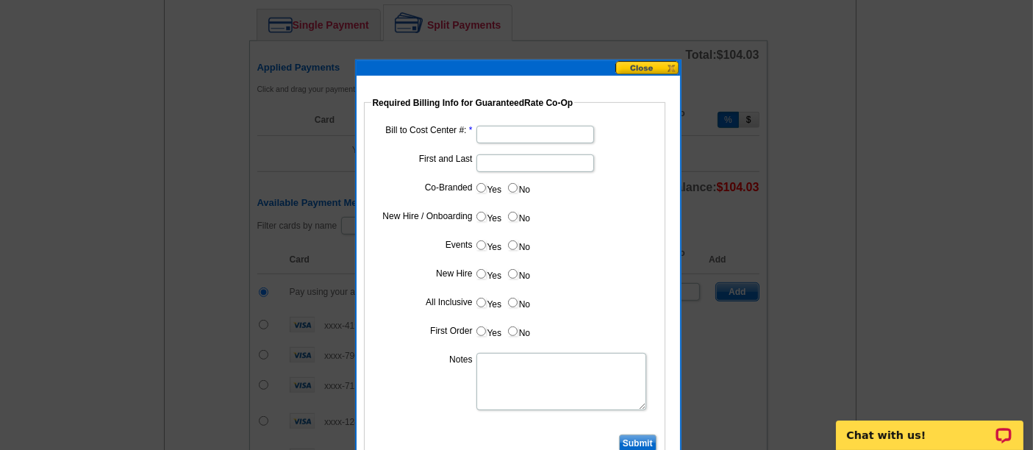
type input "09052025_510_sb"
click at [512, 135] on input "Bill to Cost Center #:" at bounding box center [535, 135] width 118 height 18
paste input "[GEOGRAPHIC_DATA]"
click at [520, 132] on input "[GEOGRAPHIC_DATA]" at bounding box center [535, 135] width 118 height 18
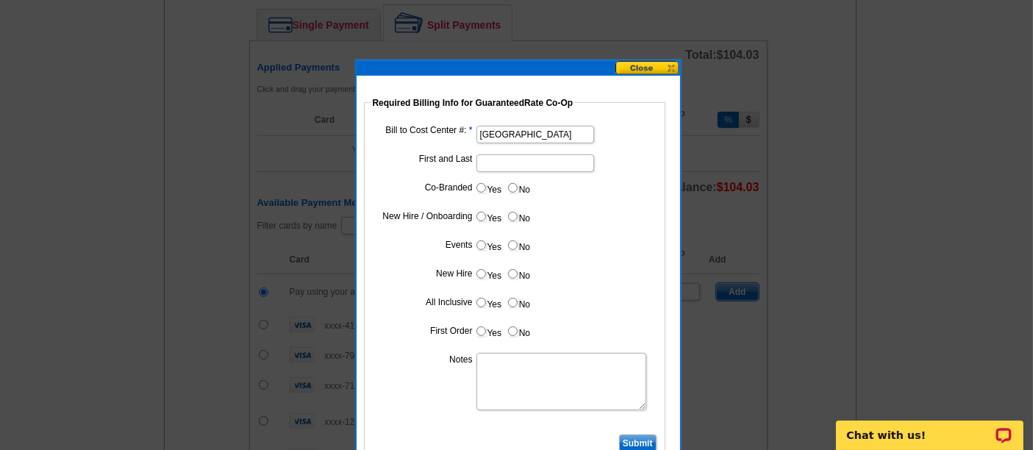
click at [520, 132] on input "[GEOGRAPHIC_DATA]" at bounding box center [535, 135] width 118 height 18
click at [513, 140] on input "[GEOGRAPHIC_DATA]" at bounding box center [535, 135] width 118 height 18
paste input "1367"
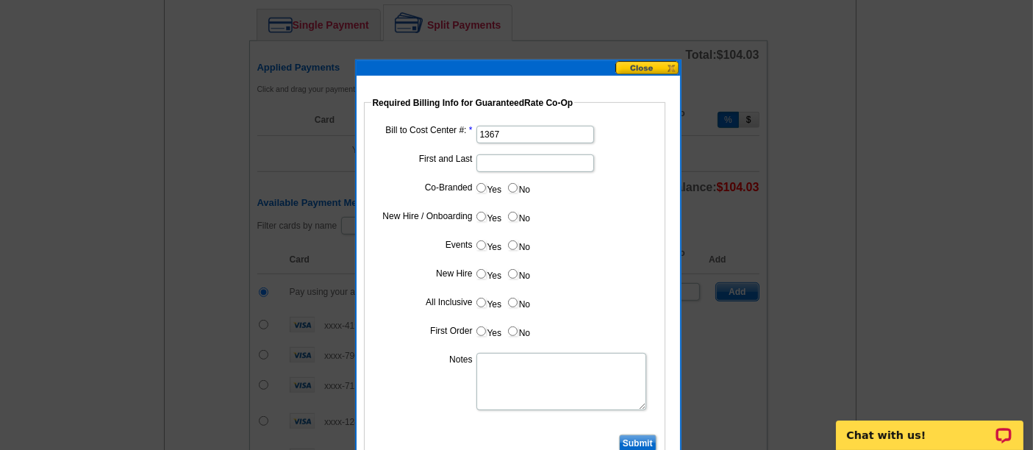
type input "1367"
click at [523, 170] on dd at bounding box center [514, 162] width 287 height 23
click at [516, 159] on input "First and Last" at bounding box center [535, 163] width 118 height 18
type input "John Noldan"
click at [481, 185] on input "Yes" at bounding box center [481, 188] width 10 height 10
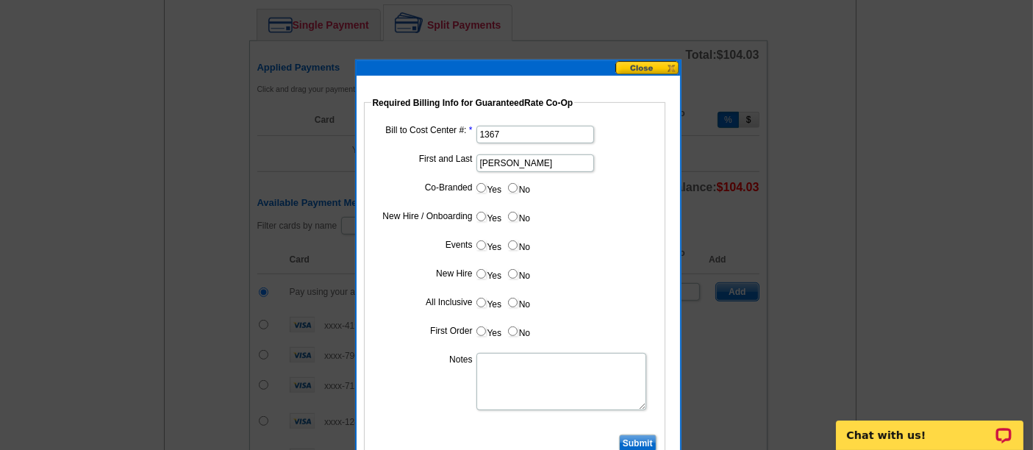
radio input "true"
click at [505, 221] on input "Cost paid by cobrand" at bounding box center [535, 221] width 118 height 18
type input "50"
click at [515, 241] on input "No" at bounding box center [513, 245] width 10 height 10
radio input "true"
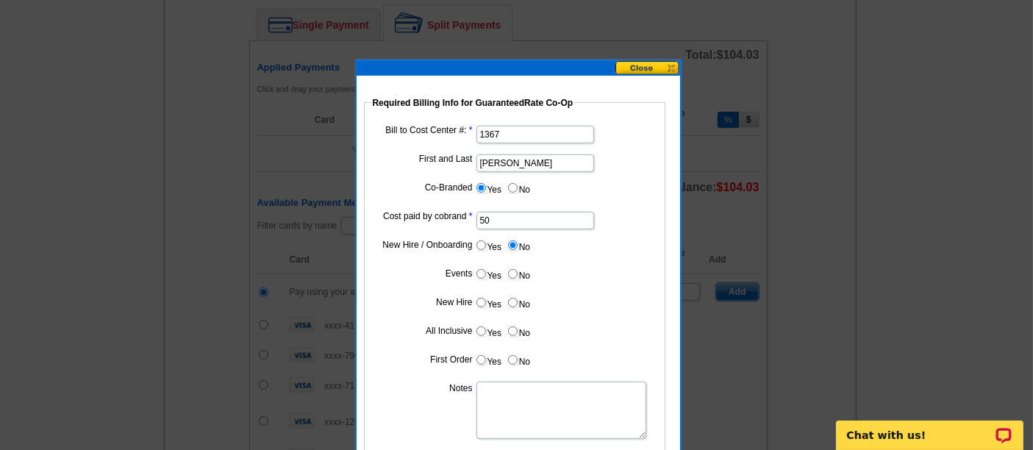
click at [514, 273] on input "No" at bounding box center [513, 274] width 10 height 10
radio input "true"
click at [512, 298] on input "No" at bounding box center [513, 303] width 10 height 10
radio input "true"
click at [512, 323] on label "No" at bounding box center [518, 331] width 24 height 17
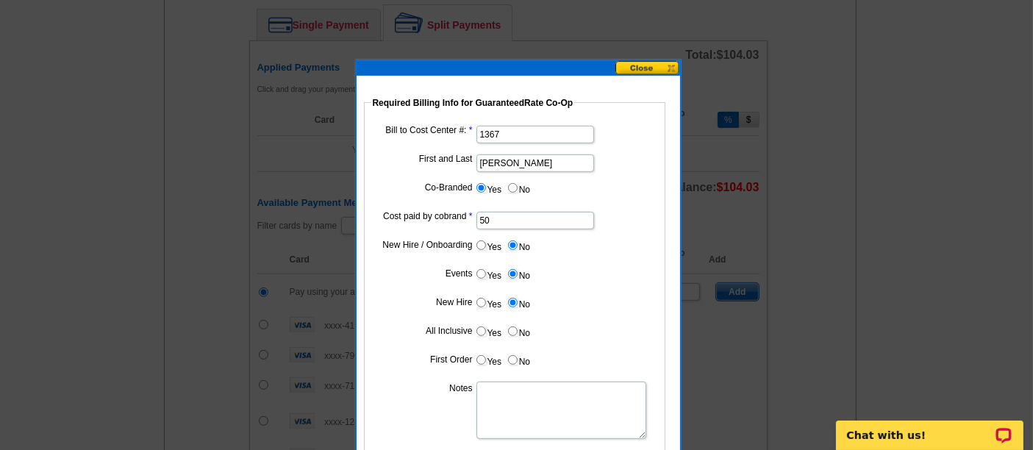
click at [512, 326] on input "No" at bounding box center [513, 331] width 10 height 10
radio input "true"
click at [511, 355] on input "No" at bounding box center [513, 360] width 10 height 10
radio input "true"
click at [500, 410] on textarea "Notes" at bounding box center [561, 409] width 170 height 57
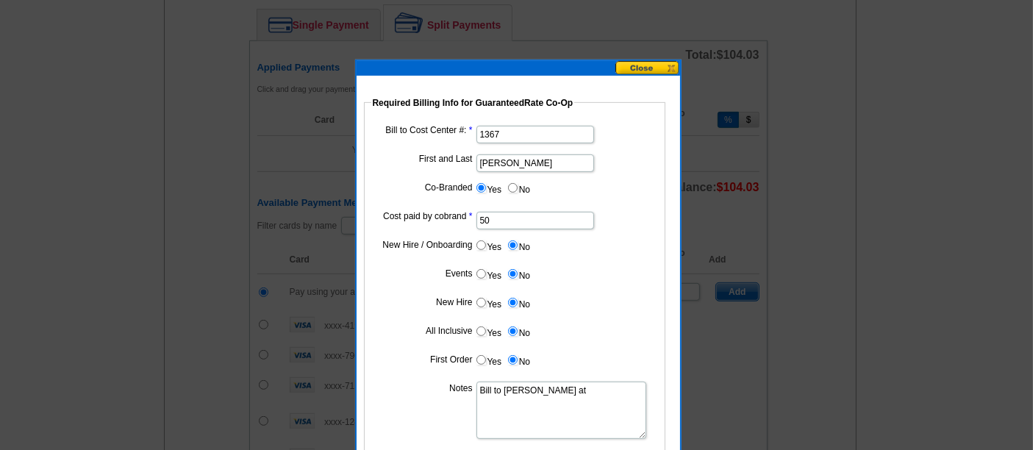
paste textarea "1367"
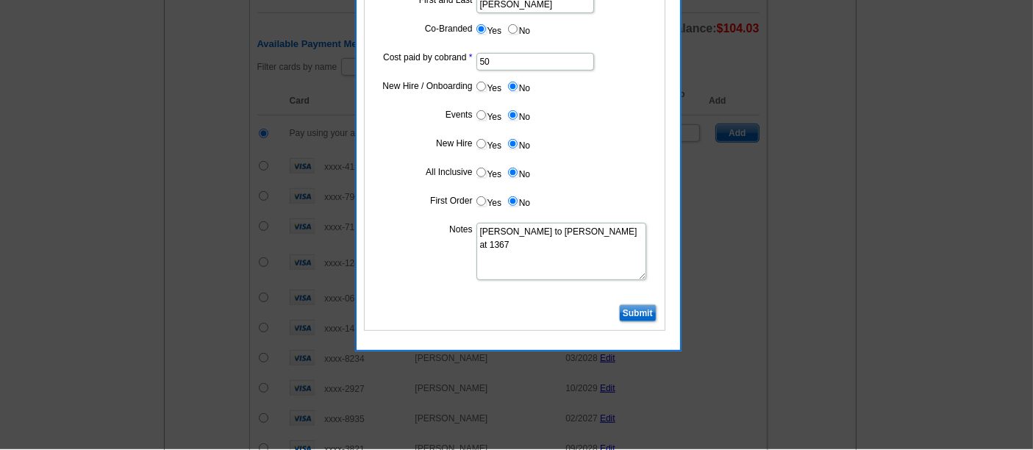
scroll to position [836, 0]
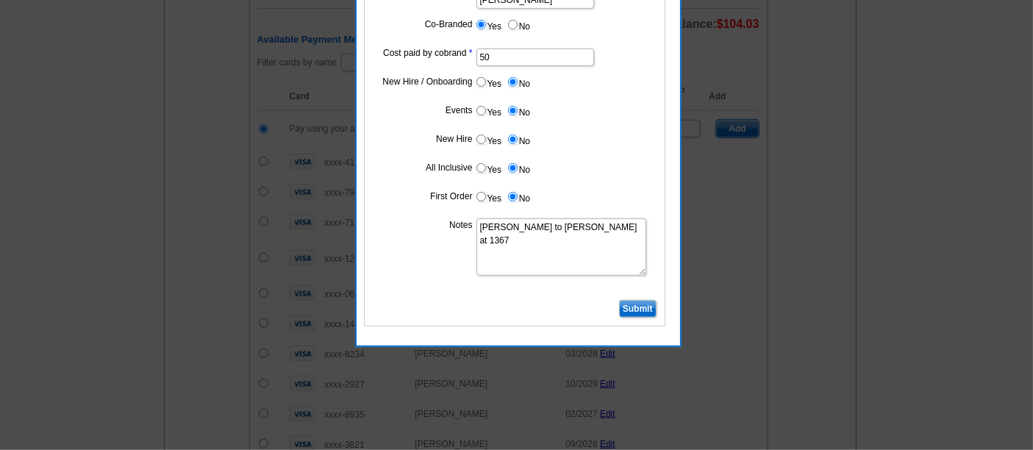
type textarea "Bill to John Noldan at 1367"
click at [626, 293] on fieldset "Required Billing Info for GuaranteedRate Co-Op Bill to Cost Center #: 1367 Firs…" at bounding box center [514, 129] width 301 height 393
click at [630, 303] on input "Submit" at bounding box center [637, 309] width 37 height 18
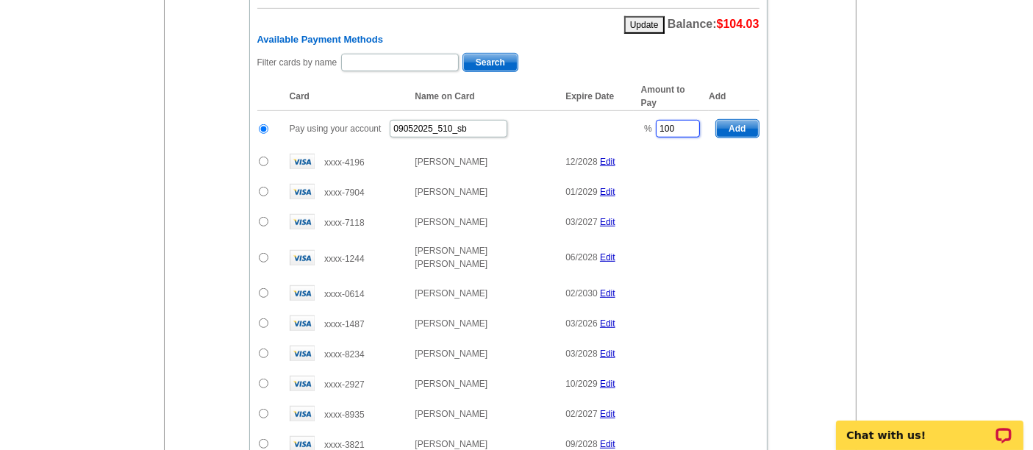
drag, startPoint x: 675, startPoint y: 116, endPoint x: 626, endPoint y: 121, distance: 48.7
click at [626, 121] on tr "Pay using your account 09052025_510_sb % 100 Add" at bounding box center [508, 129] width 502 height 36
type input "50"
click at [745, 120] on span "Add" at bounding box center [737, 129] width 42 height 18
radio input "false"
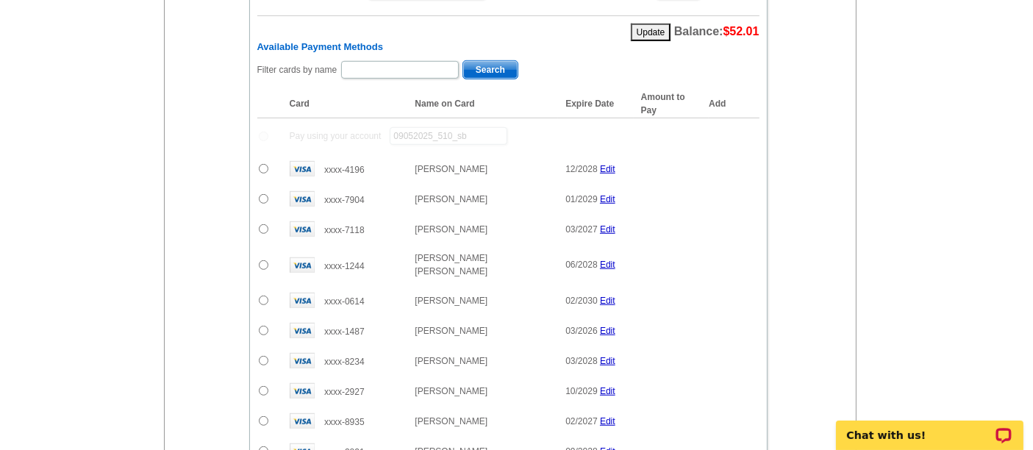
scroll to position [842, 0]
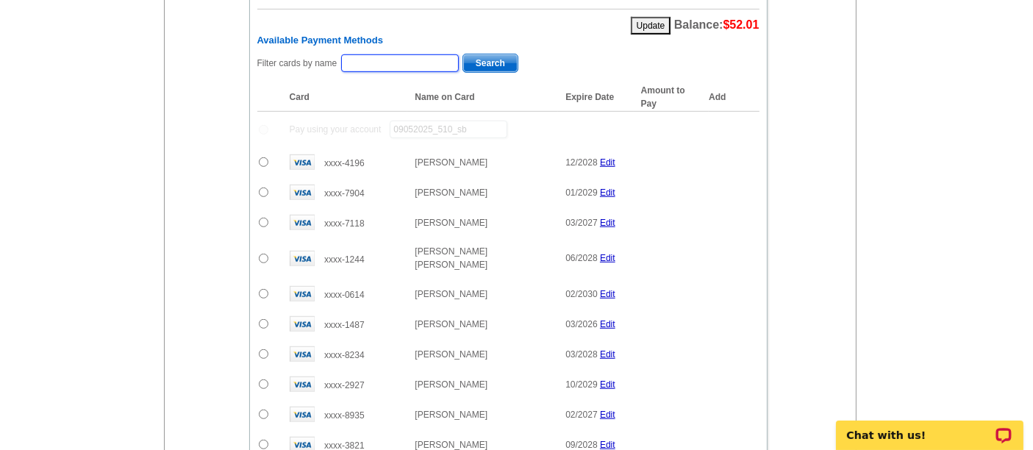
click at [414, 54] on input "text" at bounding box center [400, 63] width 118 height 18
type input "Carrie"
click at [480, 54] on span "Search" at bounding box center [490, 63] width 54 height 18
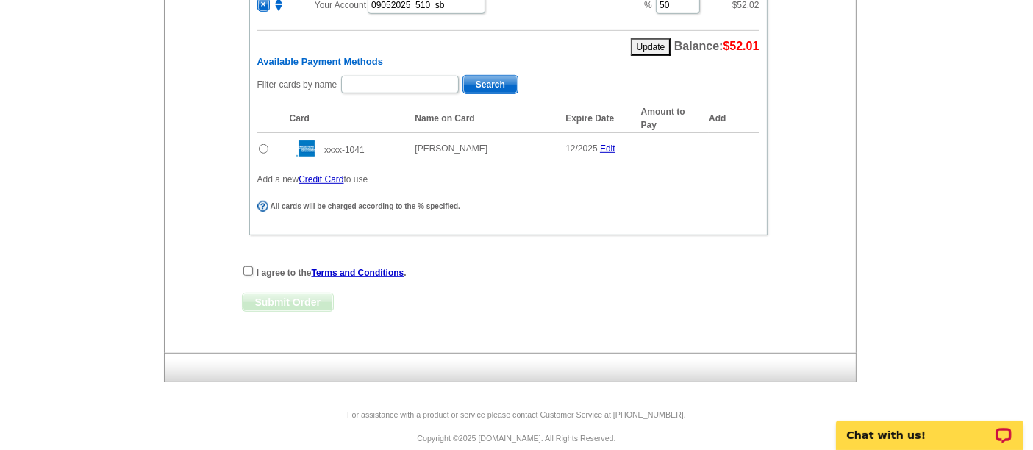
scroll to position [823, 0]
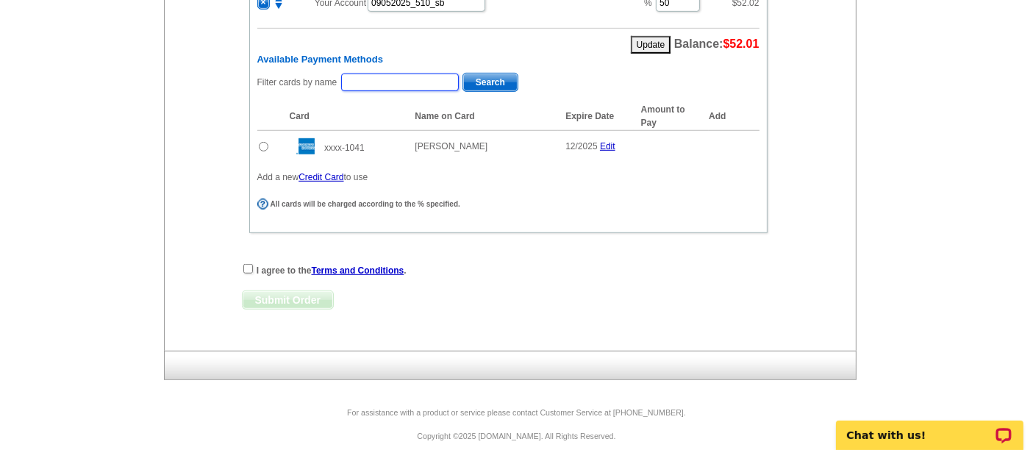
click at [373, 74] on input "text" at bounding box center [400, 83] width 118 height 18
type input "Oreilly"
click at [493, 74] on span "Search" at bounding box center [490, 83] width 54 height 18
click at [263, 141] on input "radio" at bounding box center [264, 146] width 10 height 10
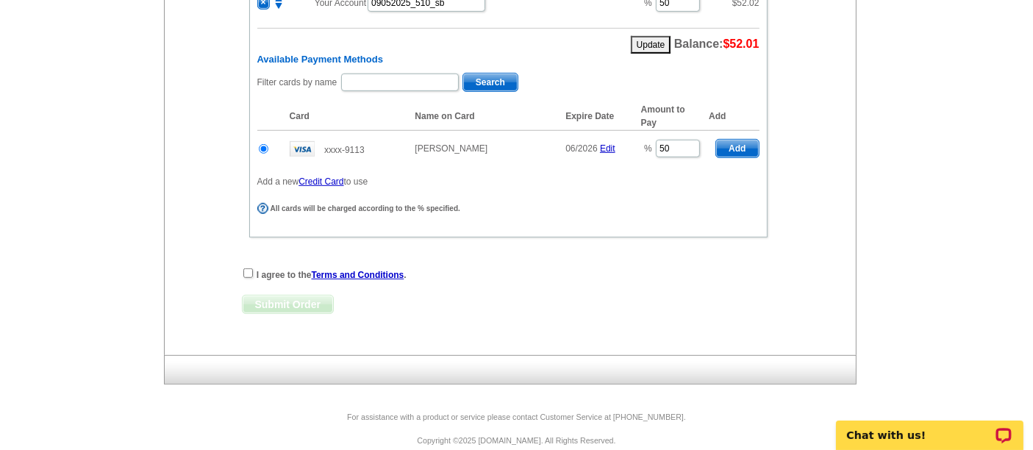
click at [731, 140] on span "Add" at bounding box center [737, 149] width 42 height 18
radio input "false"
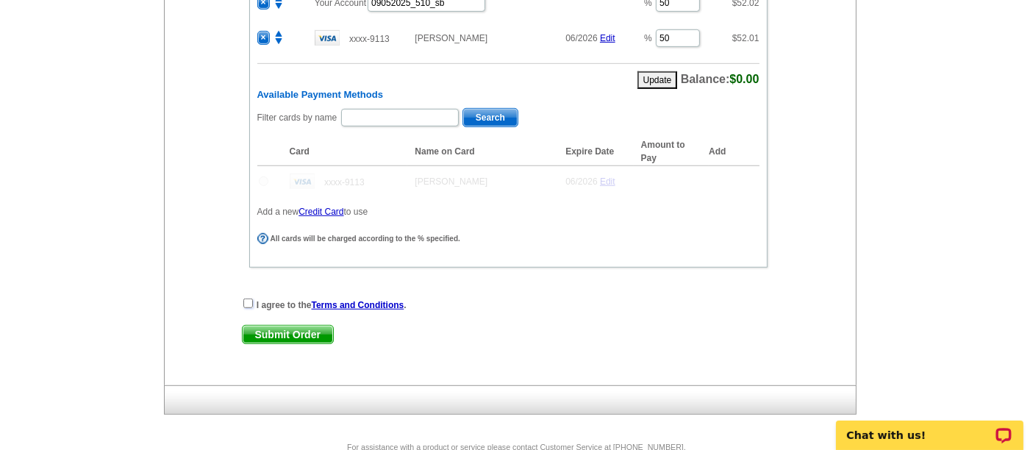
click at [248, 298] on input "checkbox" at bounding box center [248, 303] width 10 height 10
checkbox input "true"
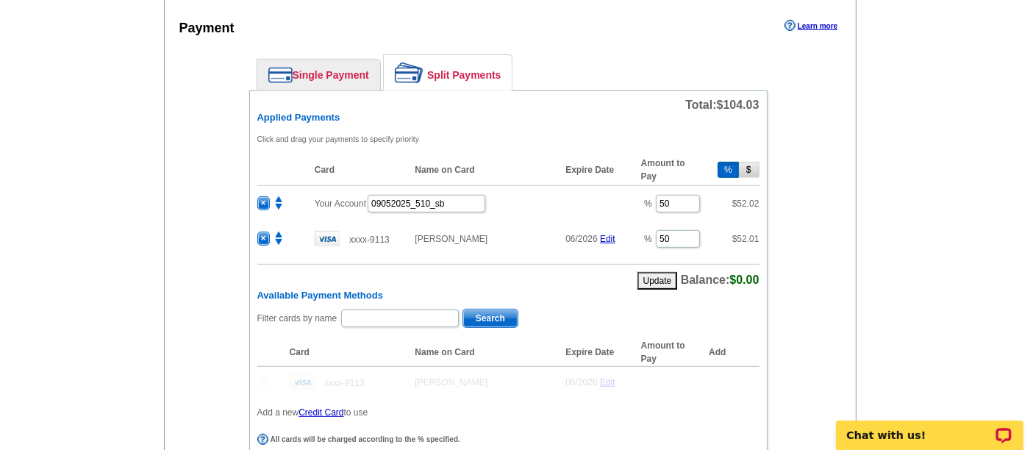
scroll to position [858, 0]
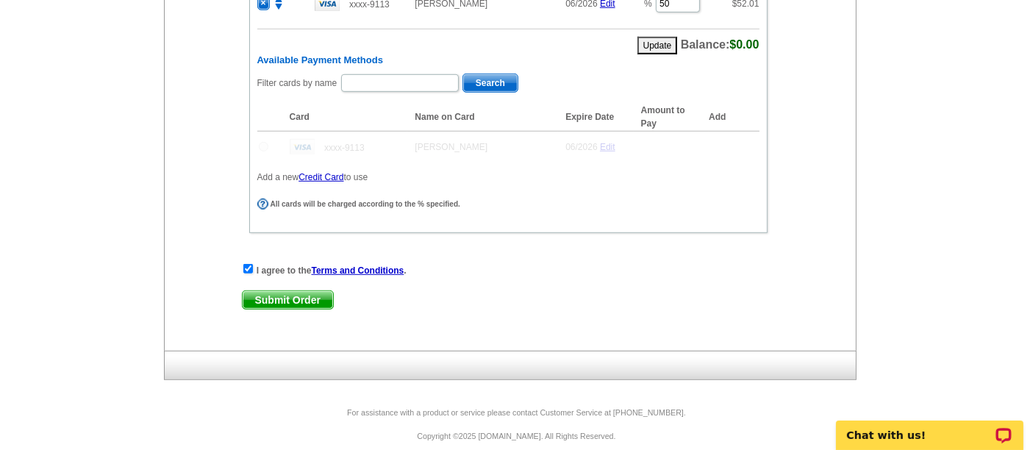
click at [301, 291] on span "Submit Order" at bounding box center [288, 300] width 90 height 18
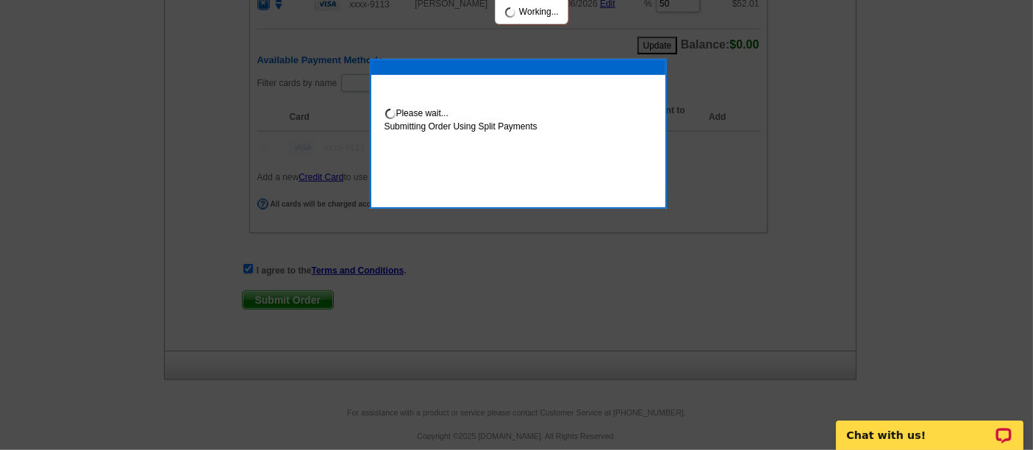
scroll to position [932, 0]
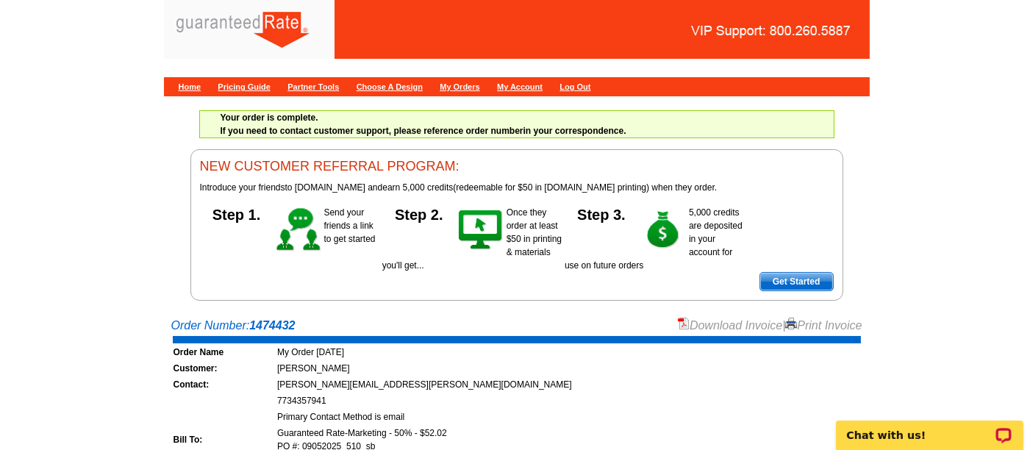
click at [533, 322] on div "Order Number: 1474432 Download Invoice | Print Invoice" at bounding box center [516, 326] width 691 height 18
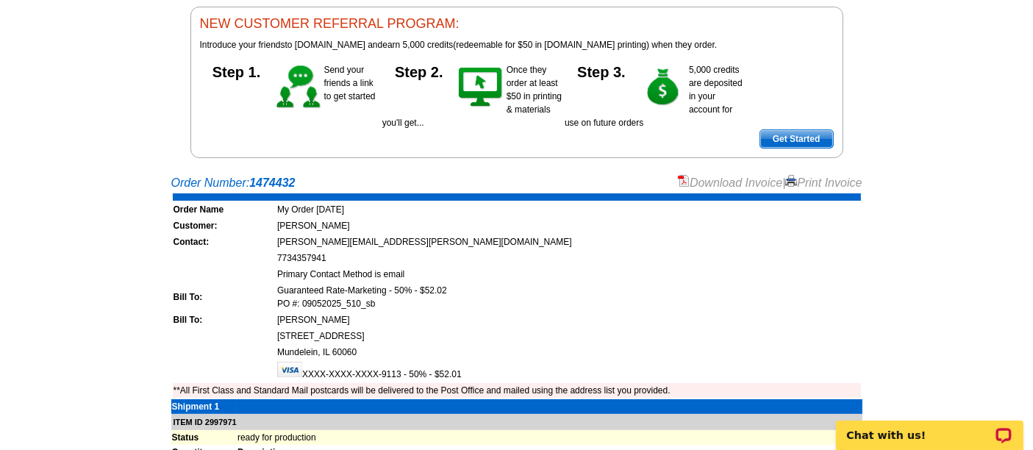
scroll to position [25, 0]
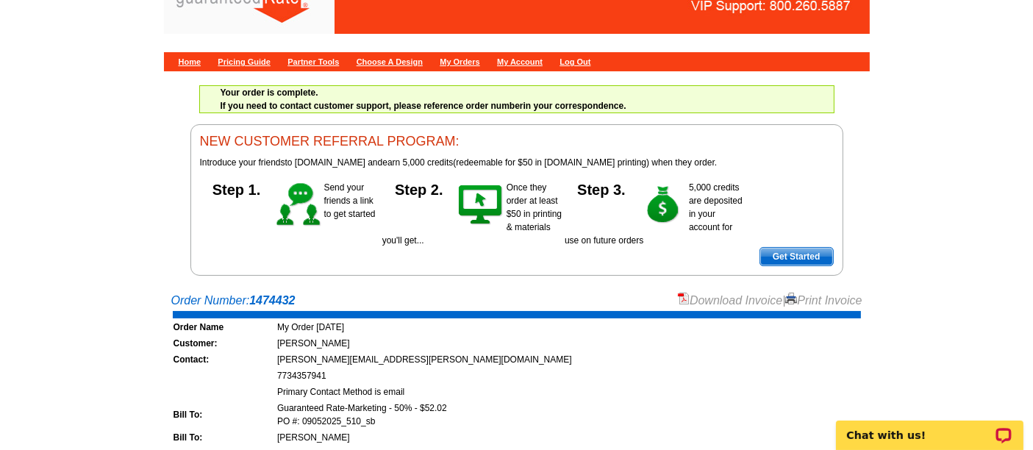
click at [720, 297] on link "Download Invoice" at bounding box center [730, 300] width 104 height 12
